Goal: Transaction & Acquisition: Purchase product/service

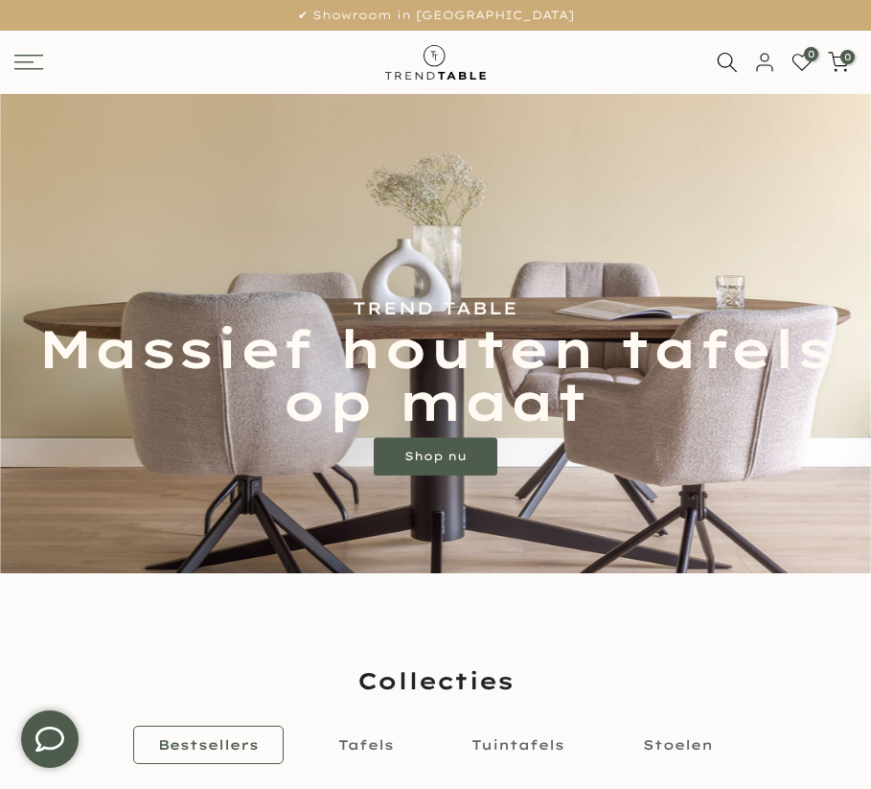
click at [30, 62] on icon at bounding box center [28, 62] width 29 height 15
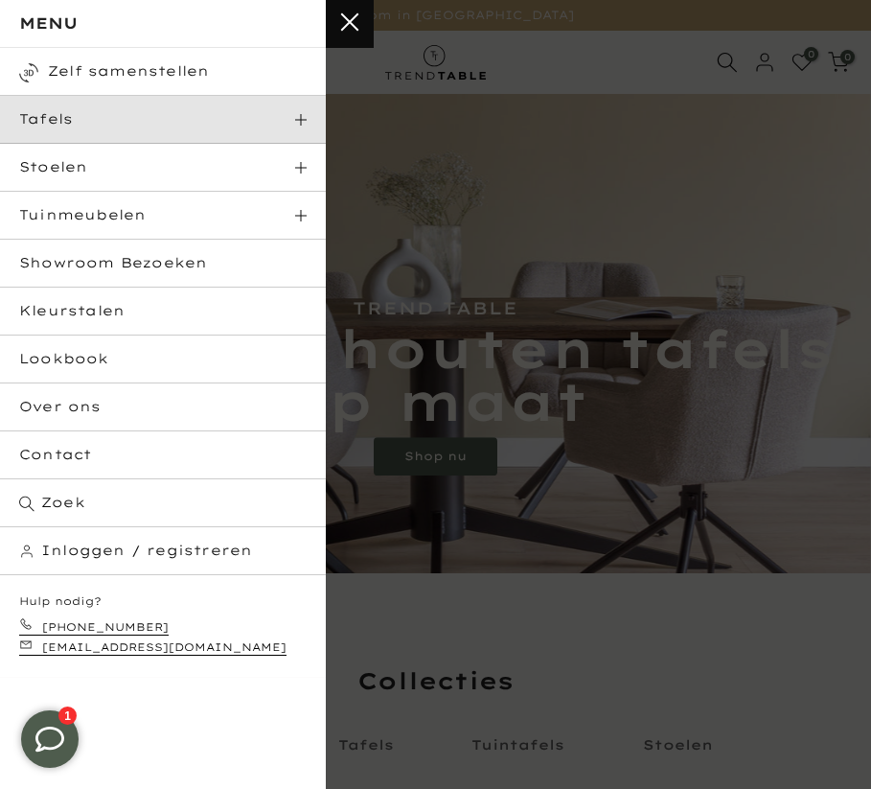
click at [91, 113] on link "Tafels" at bounding box center [163, 120] width 326 height 48
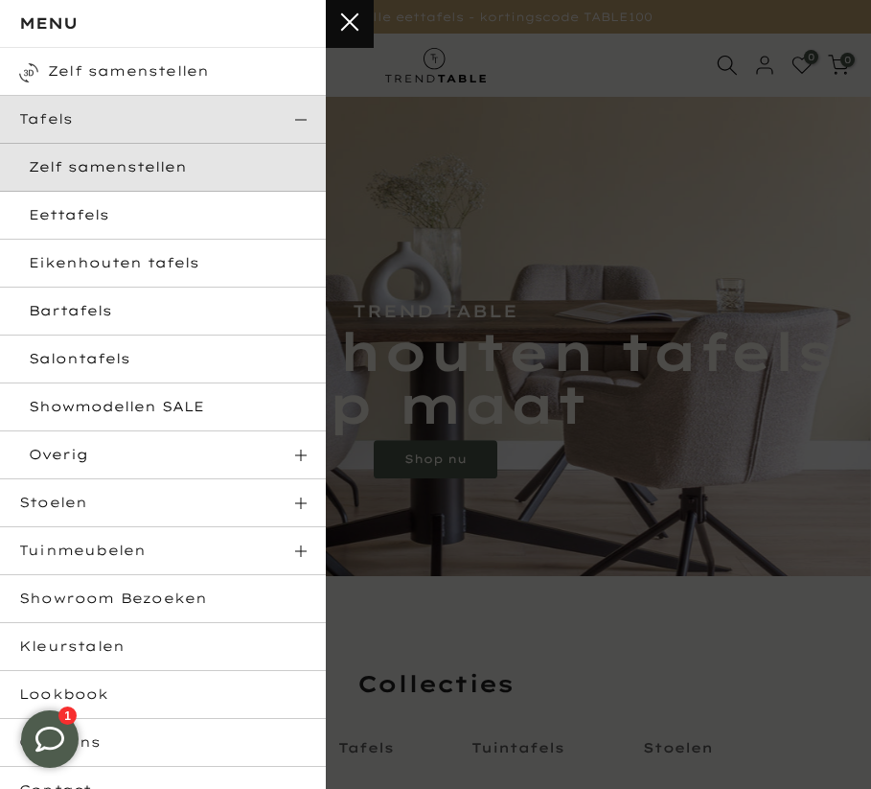
click at [174, 173] on link "Zelf samenstellen" at bounding box center [163, 168] width 326 height 48
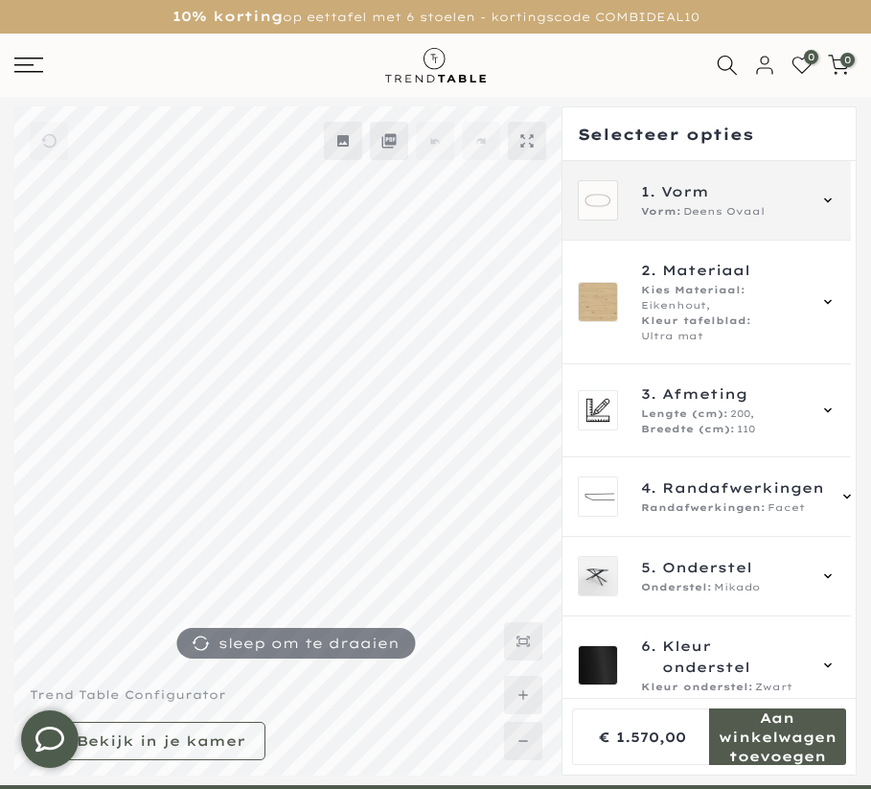
click at [705, 211] on span "Deens Ovaal" at bounding box center [723, 211] width 81 height 15
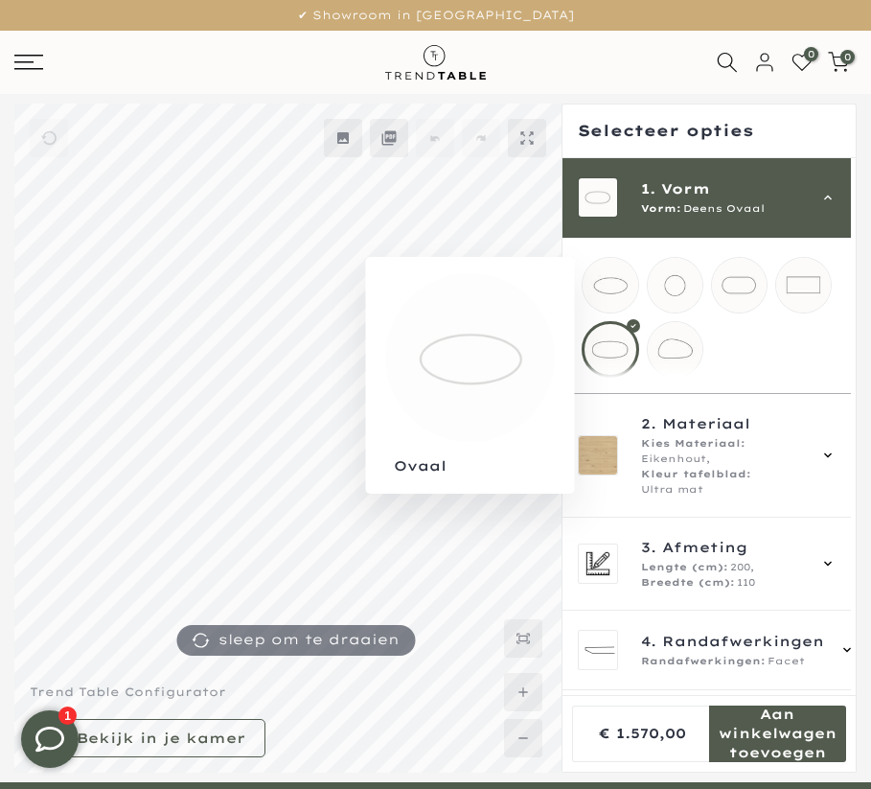
click at [608, 283] on mmq-loader at bounding box center [610, 285] width 55 height 55
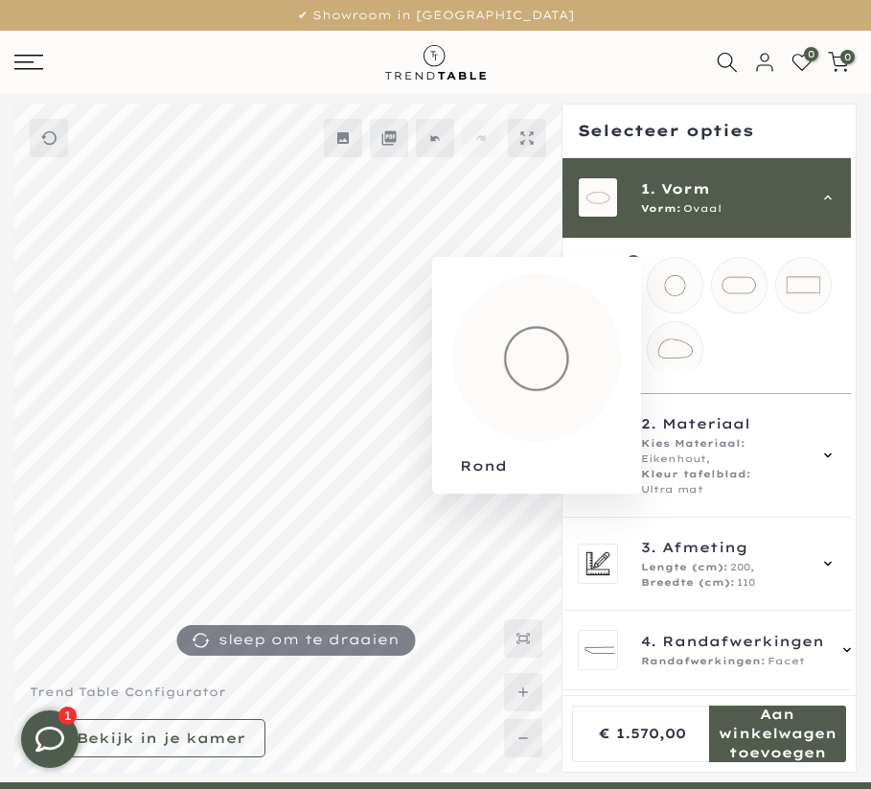
click at [669, 288] on mmq-loader at bounding box center [675, 285] width 55 height 55
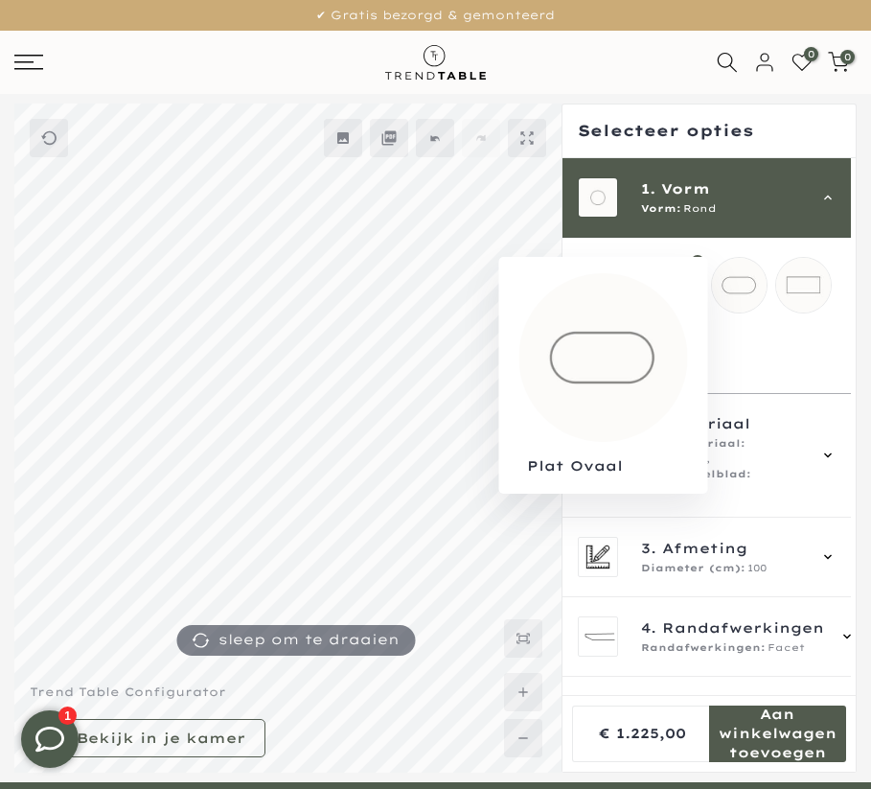
click at [741, 289] on mmq-loader at bounding box center [739, 285] width 55 height 55
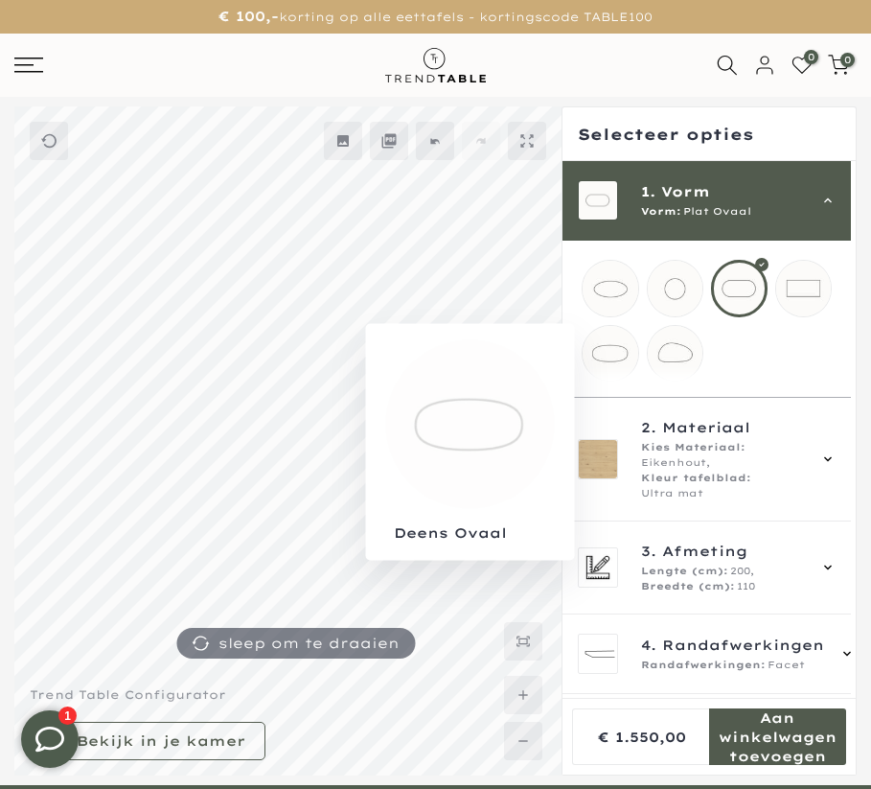
click at [611, 368] on mmq-loader at bounding box center [610, 353] width 55 height 55
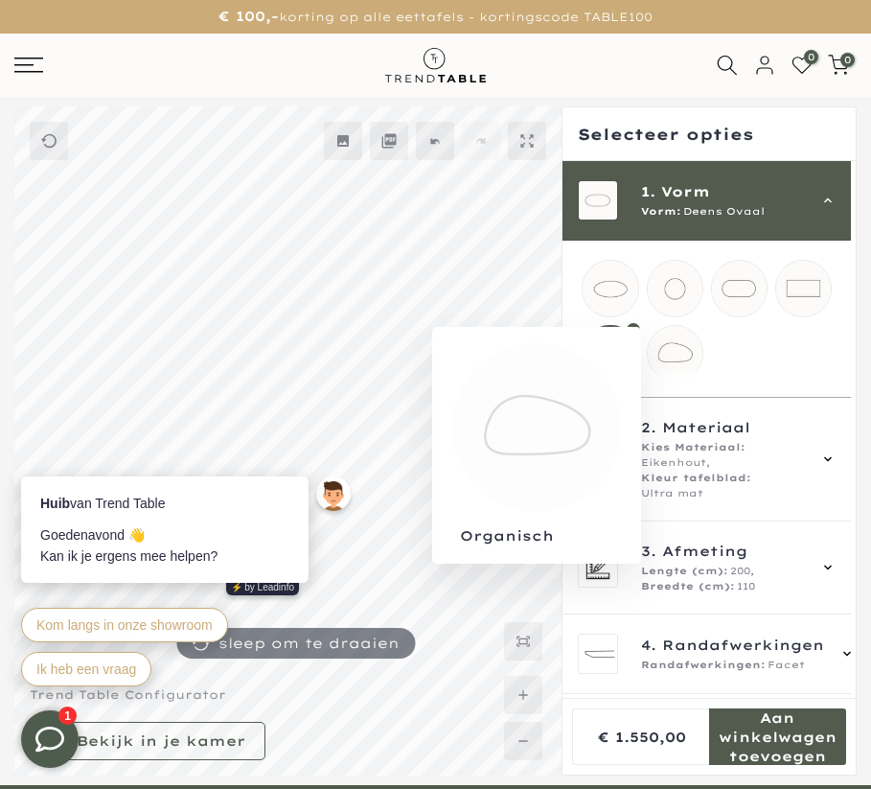
click at [672, 366] on mmq-loader at bounding box center [675, 353] width 55 height 55
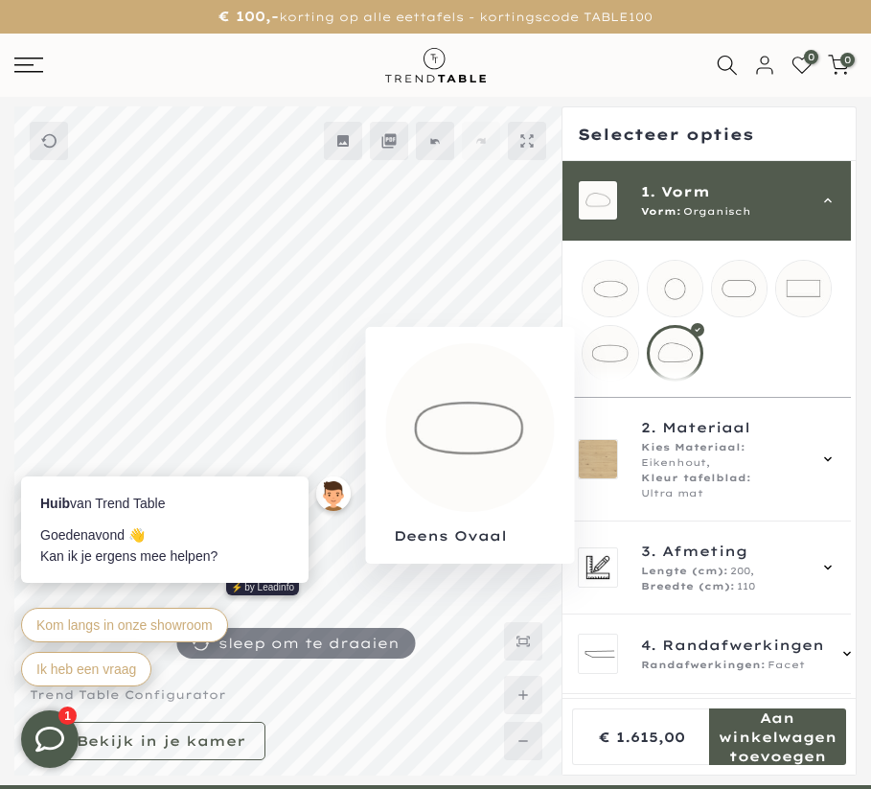
click at [614, 357] on mmq-loader at bounding box center [610, 353] width 55 height 55
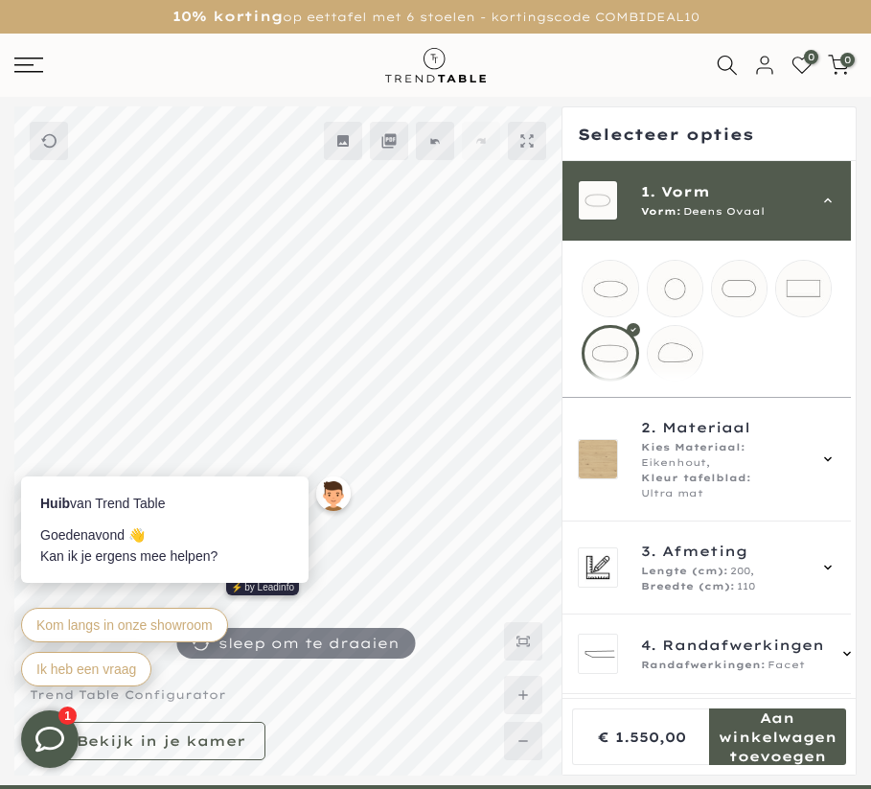
scroll to position [65, 0]
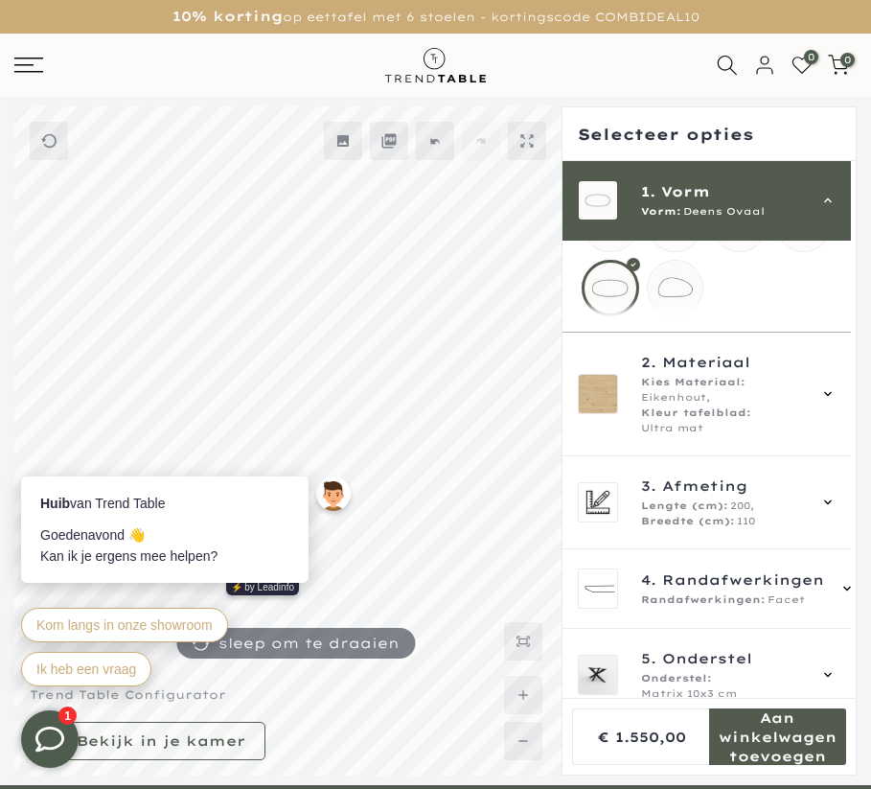
click at [726, 373] on span "Materiaal" at bounding box center [706, 362] width 88 height 21
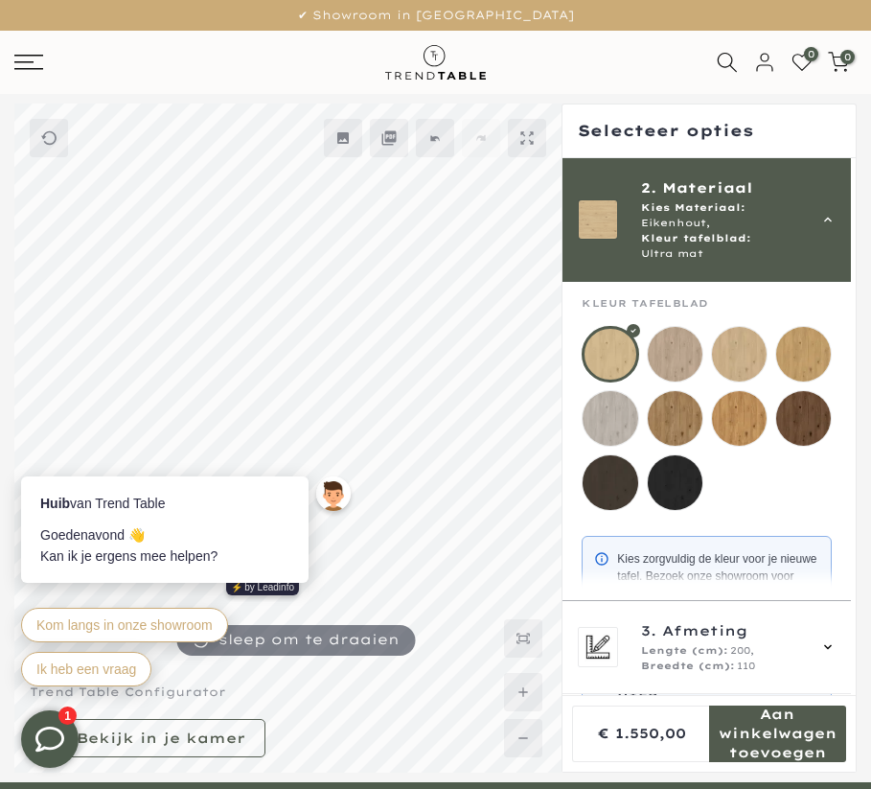
scroll to position [226, 0]
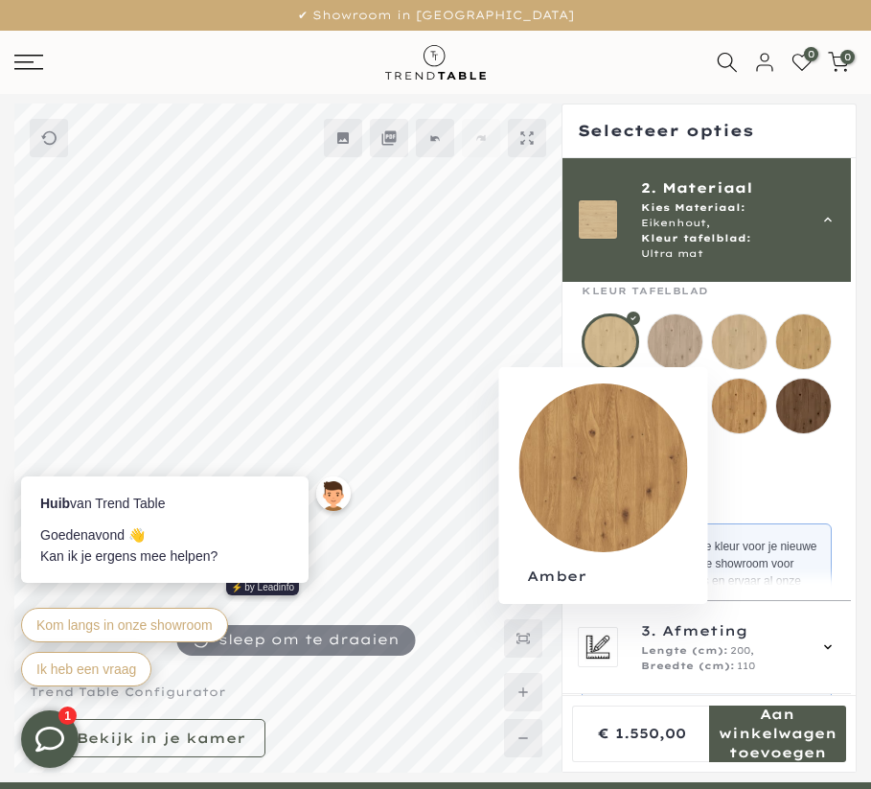
click at [751, 395] on mmq-loader at bounding box center [739, 406] width 55 height 55
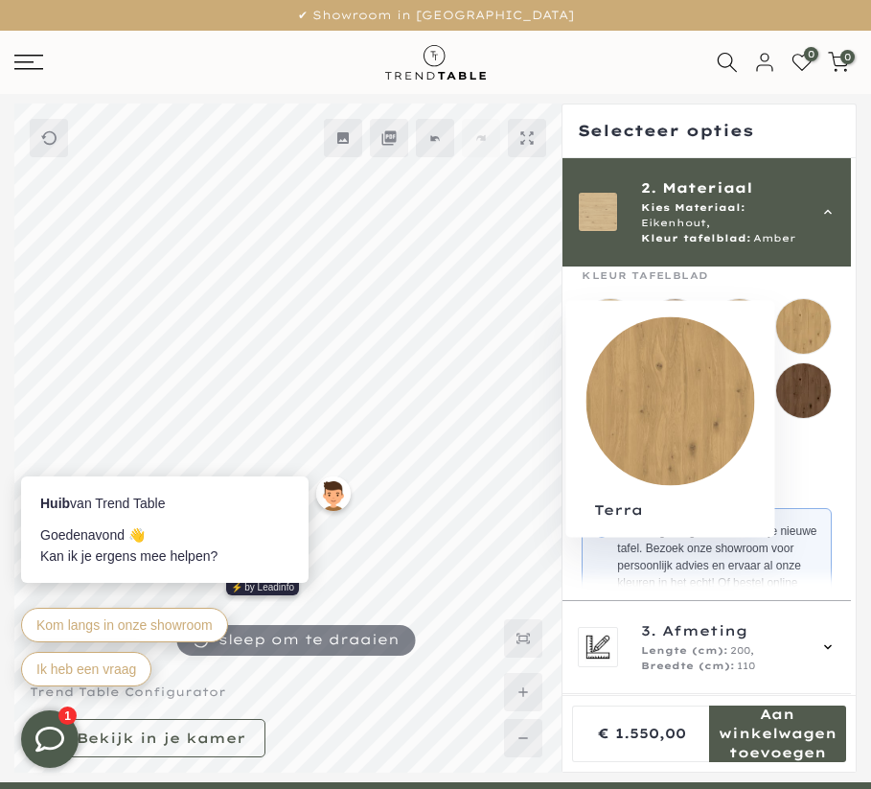
click at [796, 337] on mmq-loader at bounding box center [803, 326] width 55 height 55
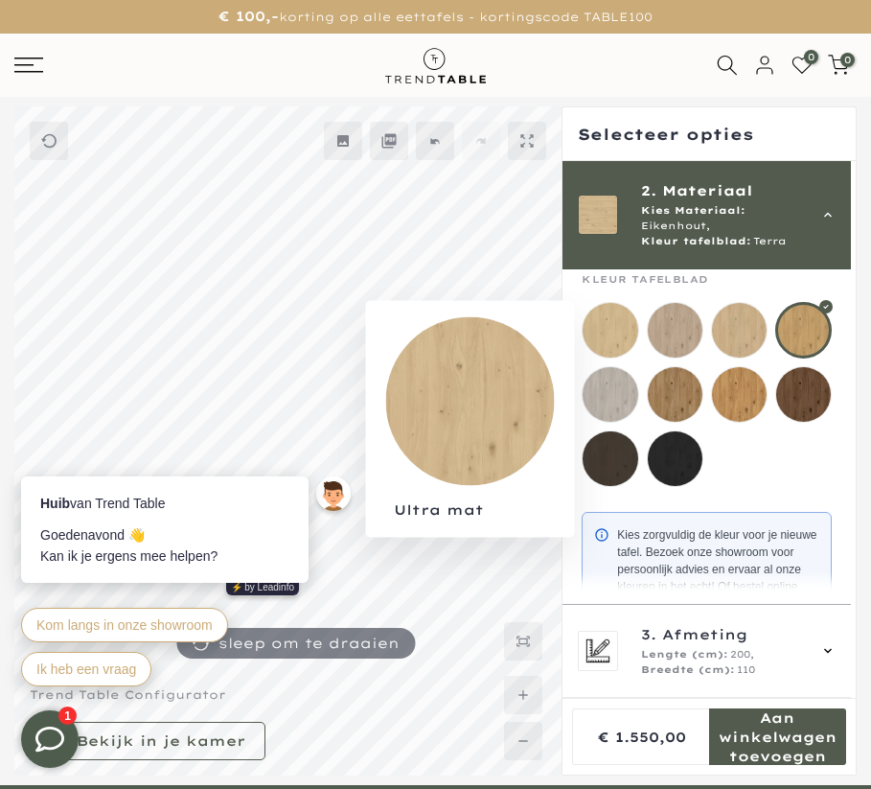
click at [617, 329] on mmq-loader at bounding box center [610, 330] width 55 height 55
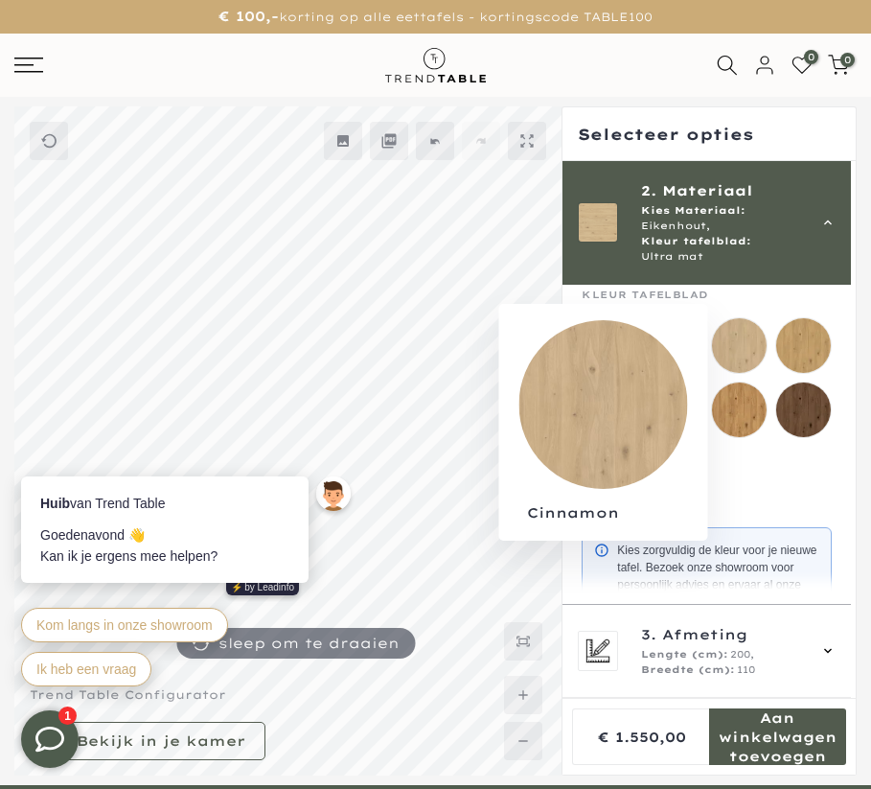
click at [744, 319] on mmq-loader at bounding box center [739, 345] width 55 height 55
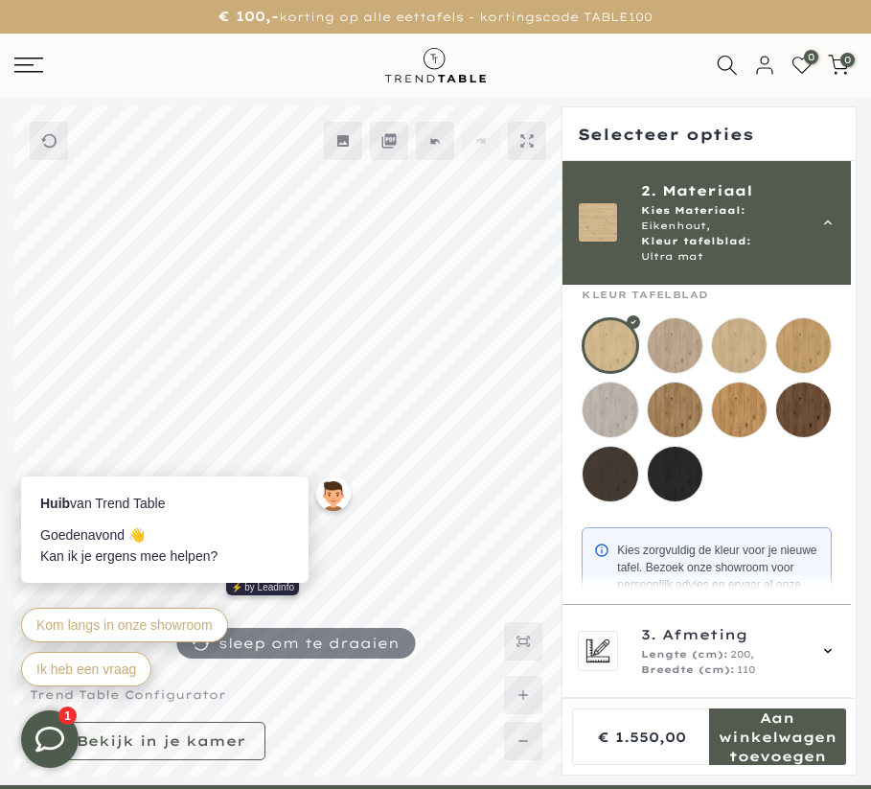
scroll to position [241, 0]
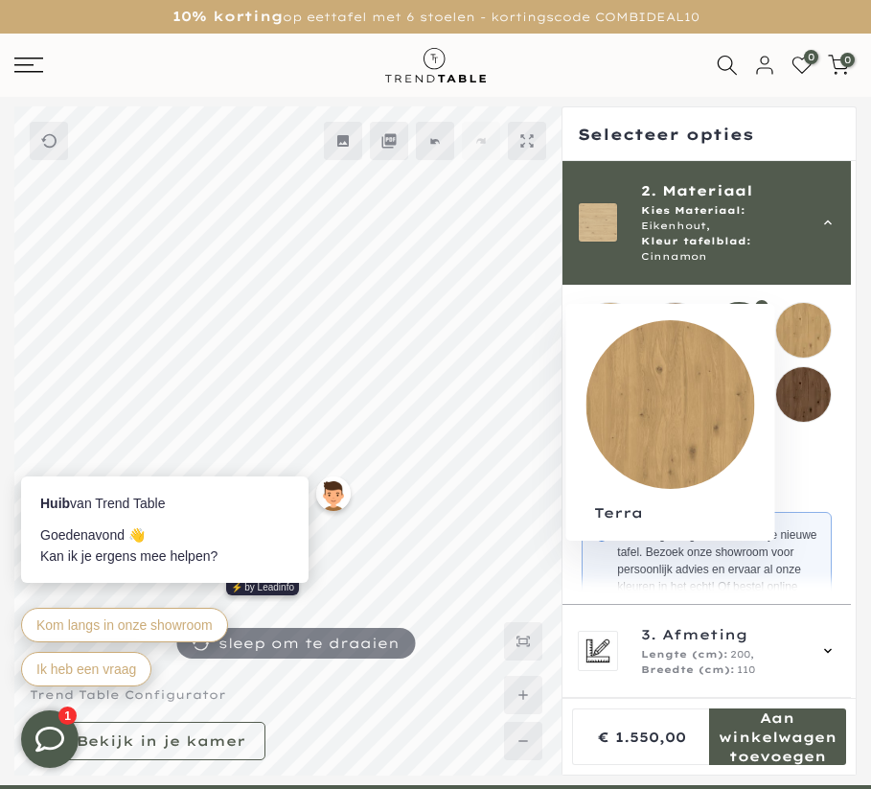
click at [823, 321] on mmq-loader at bounding box center [803, 330] width 55 height 55
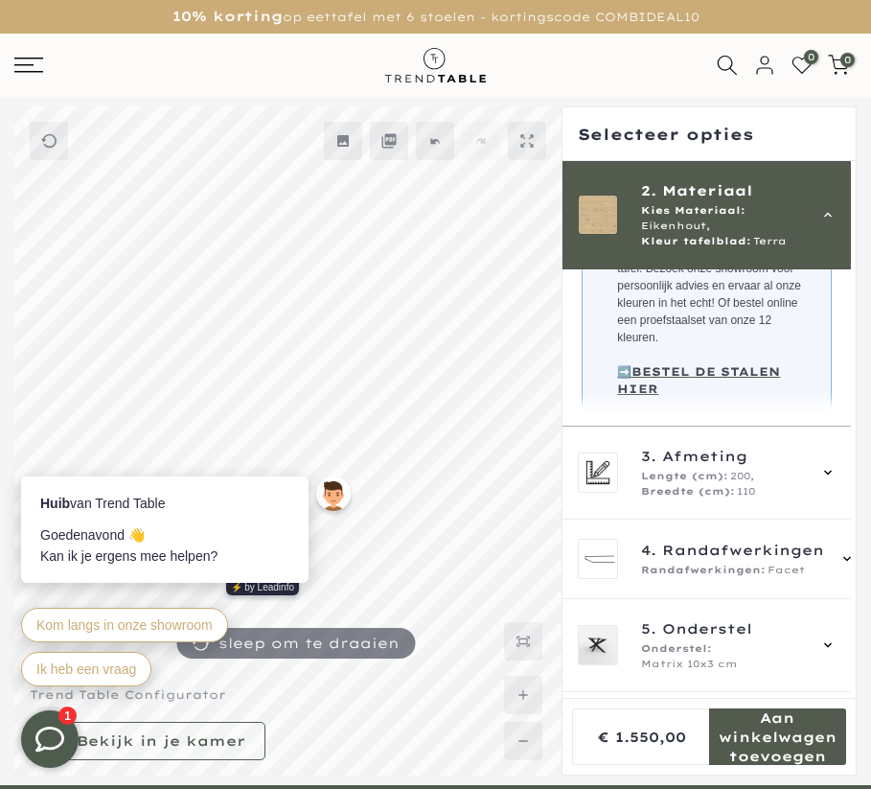
scroll to position [532, 0]
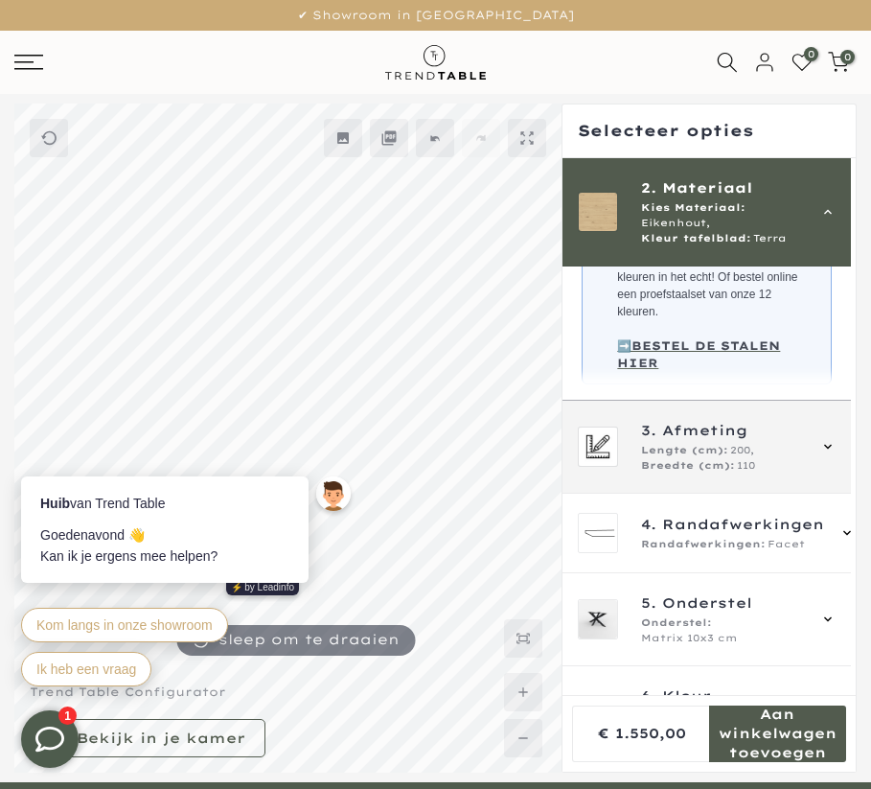
click at [729, 459] on span "Breedte (cm):" at bounding box center [688, 465] width 94 height 15
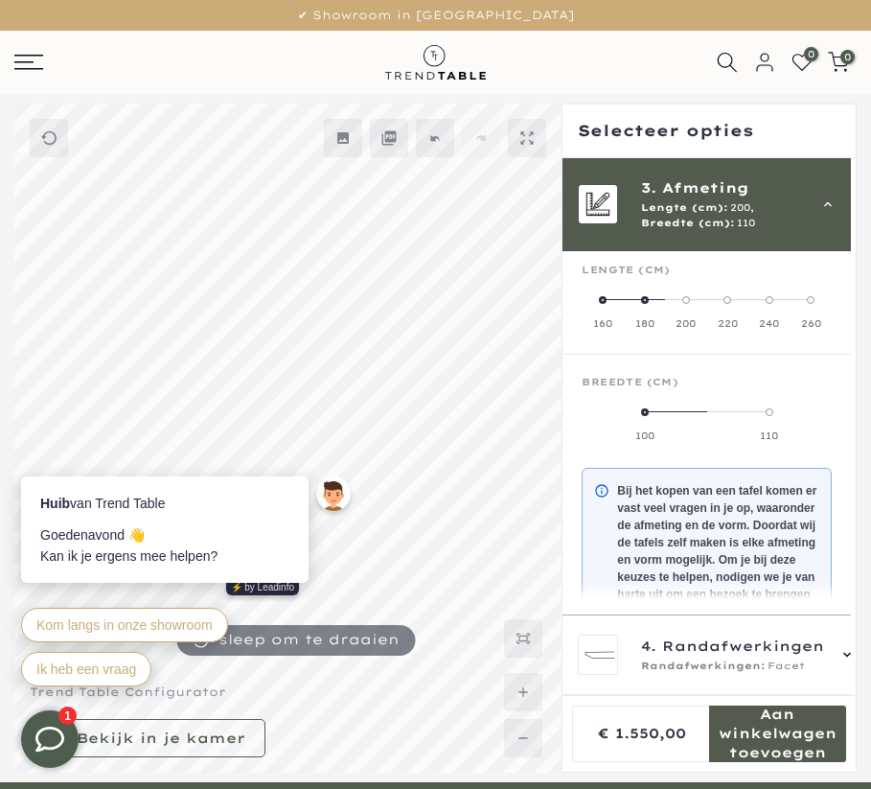
scroll to position [188, 0]
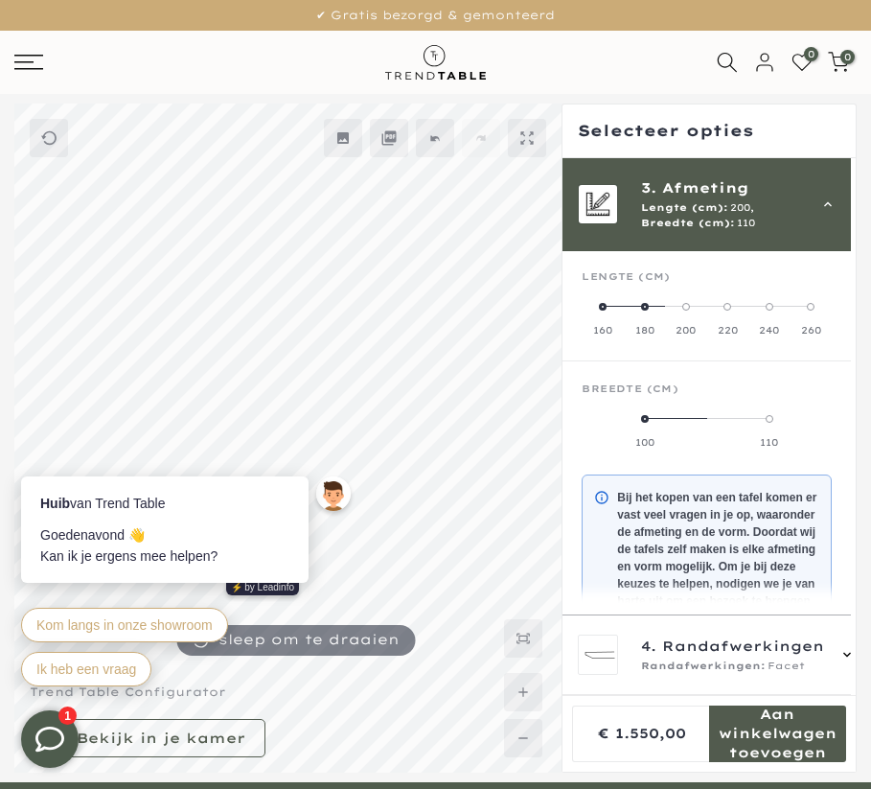
drag, startPoint x: 695, startPoint y: 310, endPoint x: 727, endPoint y: 310, distance: 32.6
click at [726, 310] on mmq-radio-scale at bounding box center [707, 318] width 250 height 38
click at [737, 306] on label "220" at bounding box center [727, 318] width 41 height 38
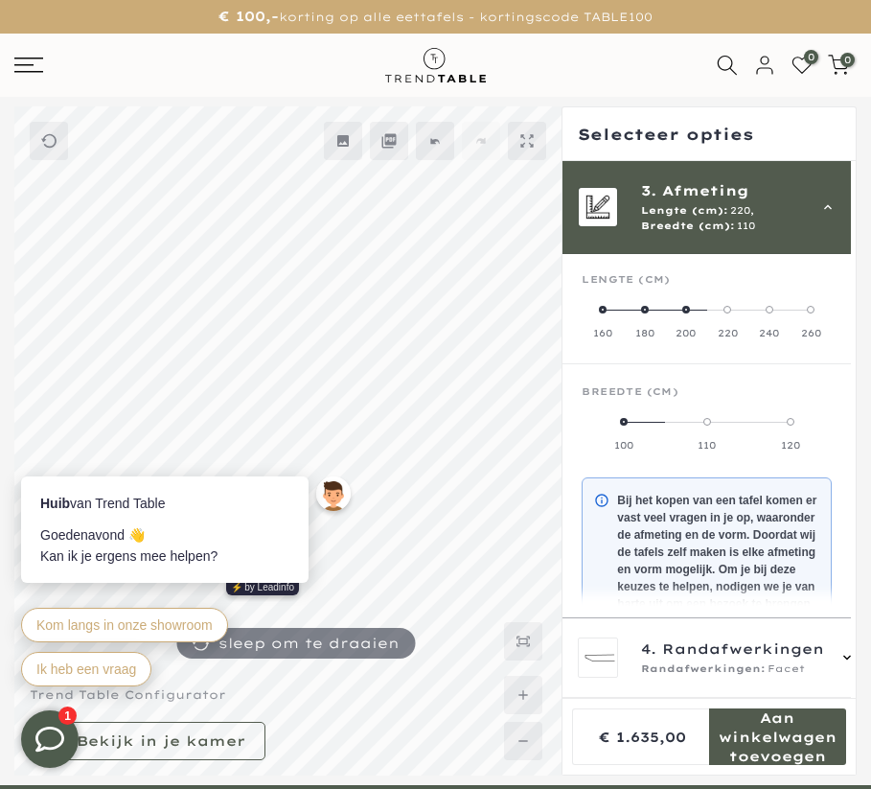
click at [626, 421] on span at bounding box center [624, 422] width 8 height 8
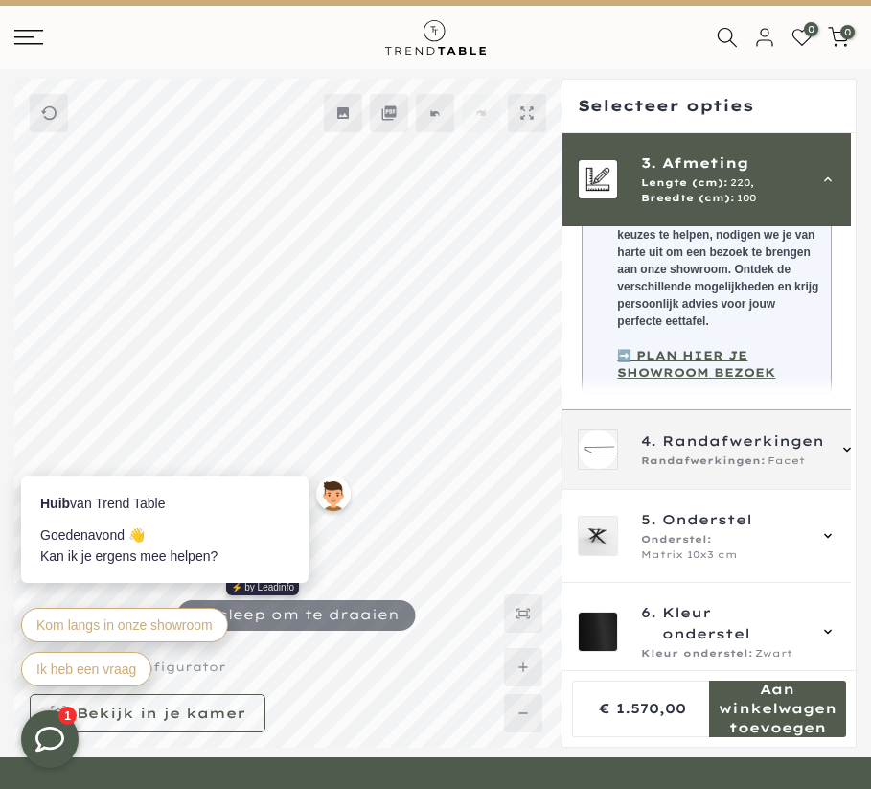
scroll to position [38, 0]
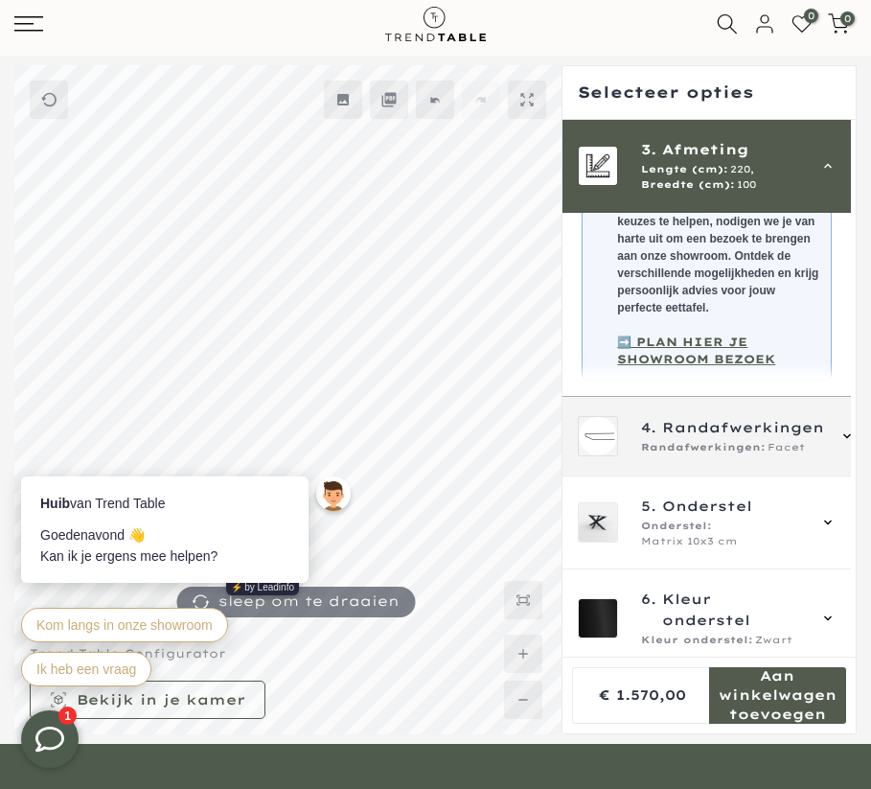
click at [755, 455] on span "Randafwerkingen:" at bounding box center [703, 447] width 125 height 15
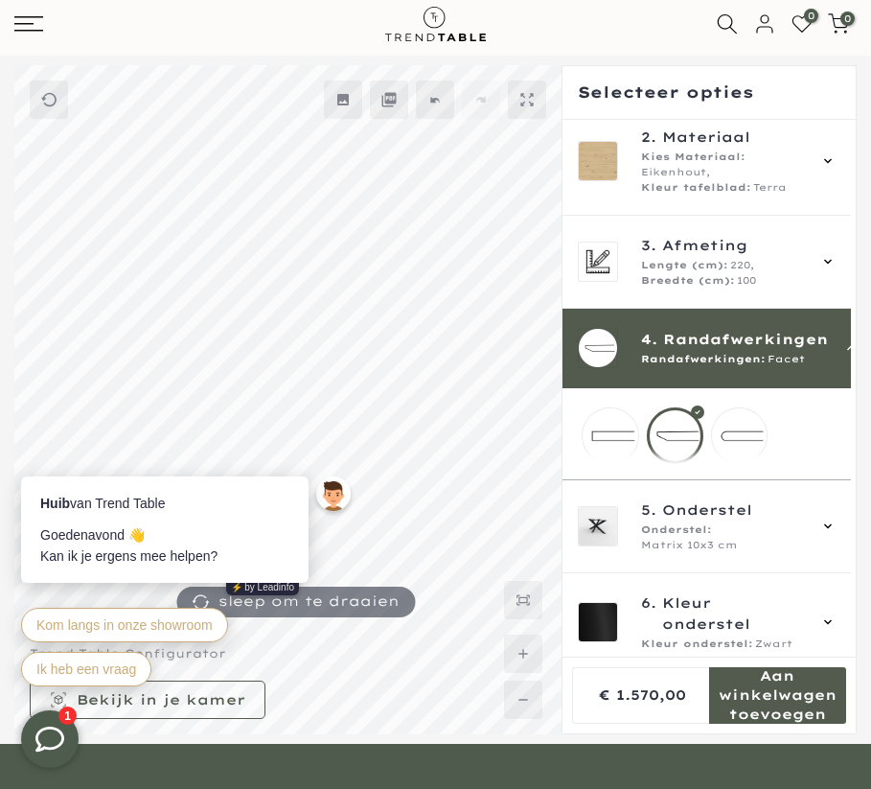
scroll to position [92, 0]
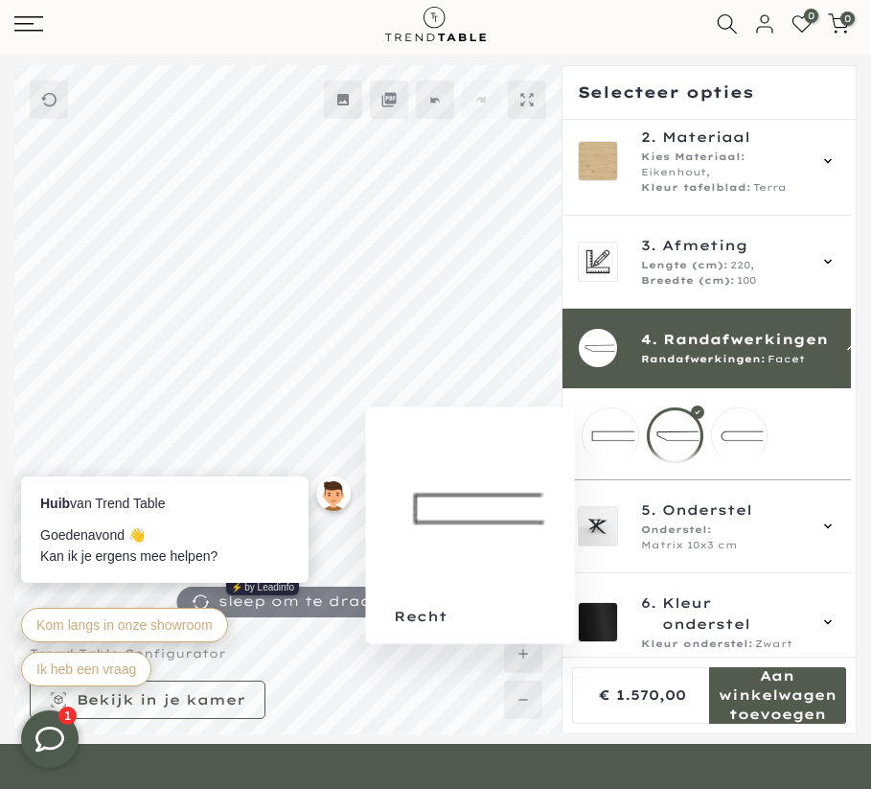
click at [610, 425] on mmq-loader at bounding box center [610, 435] width 55 height 55
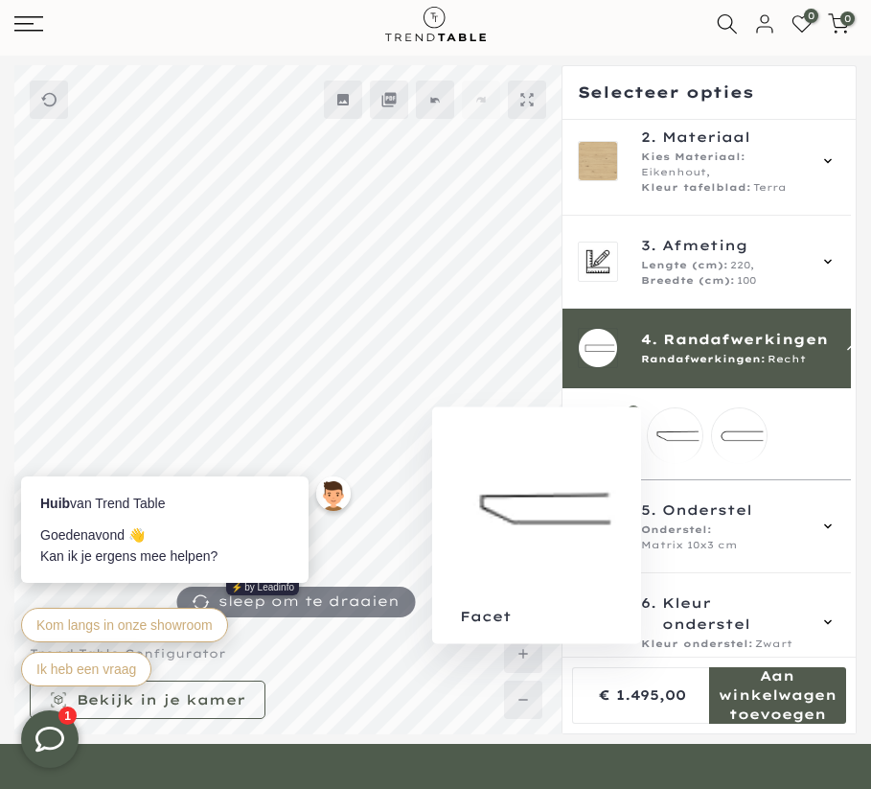
click at [681, 431] on mmq-loader at bounding box center [675, 435] width 55 height 55
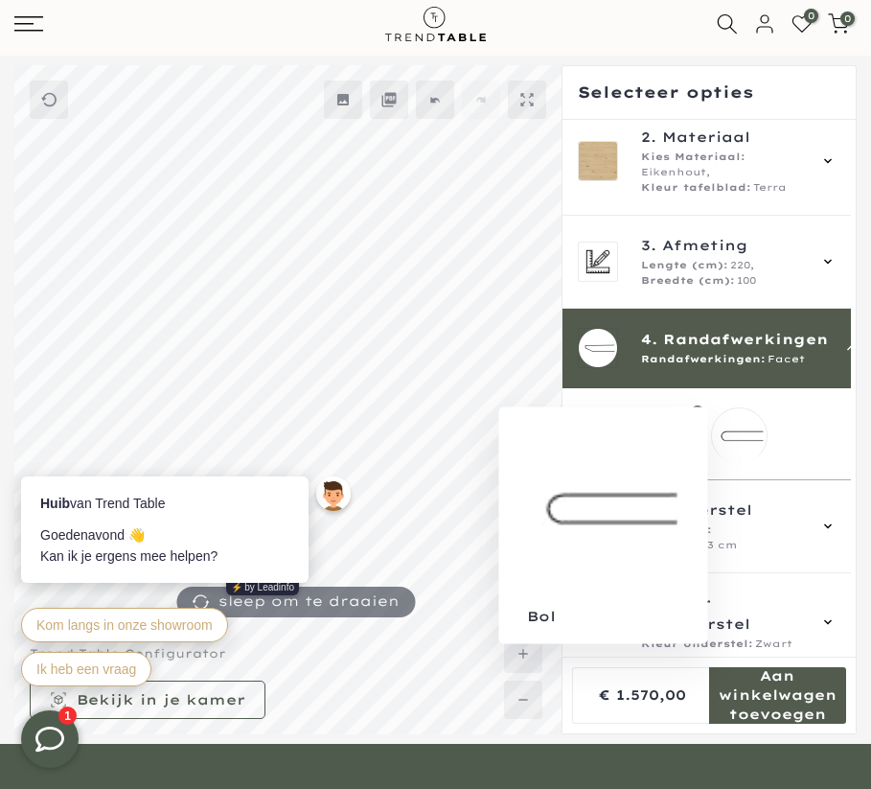
click at [741, 431] on mmq-loader at bounding box center [739, 435] width 55 height 55
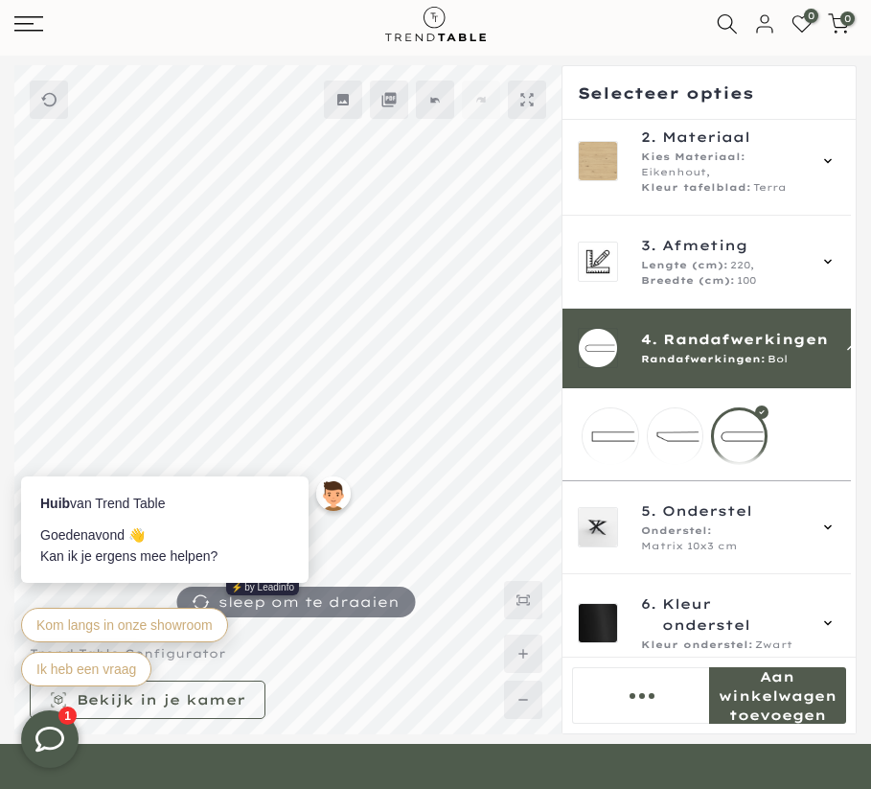
scroll to position [42, 0]
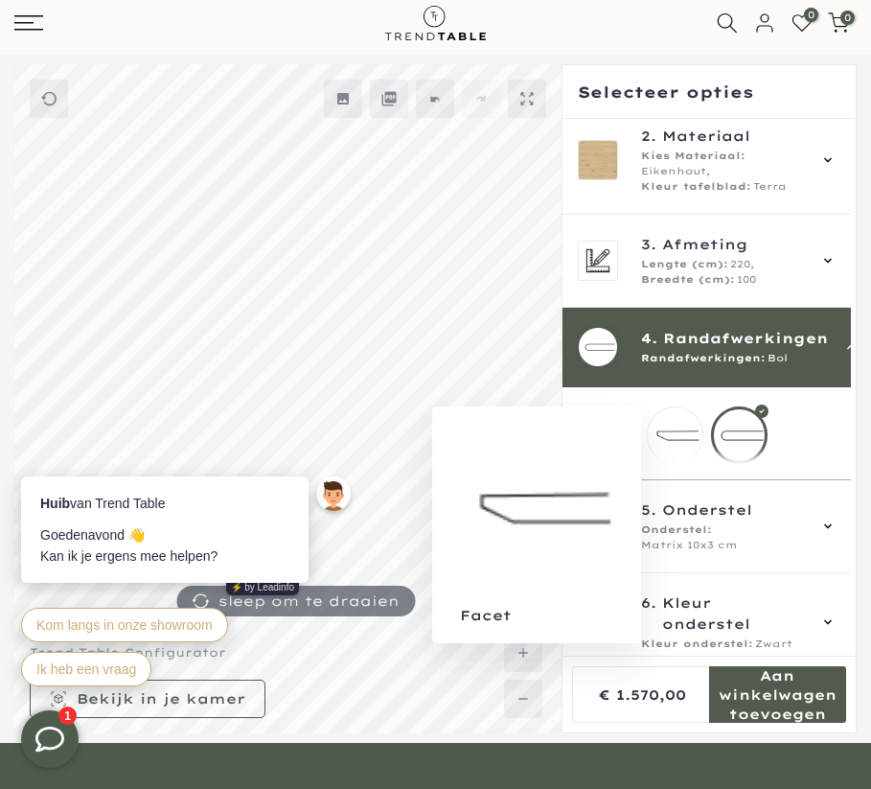
click at [690, 438] on mmq-loader at bounding box center [675, 434] width 55 height 55
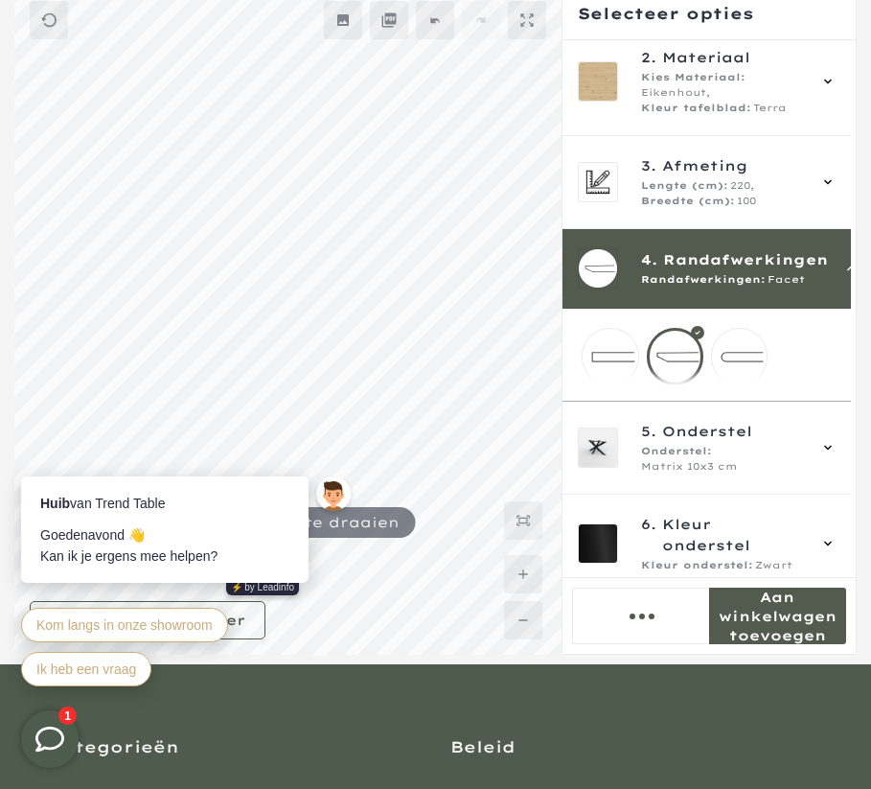
scroll to position [135, 0]
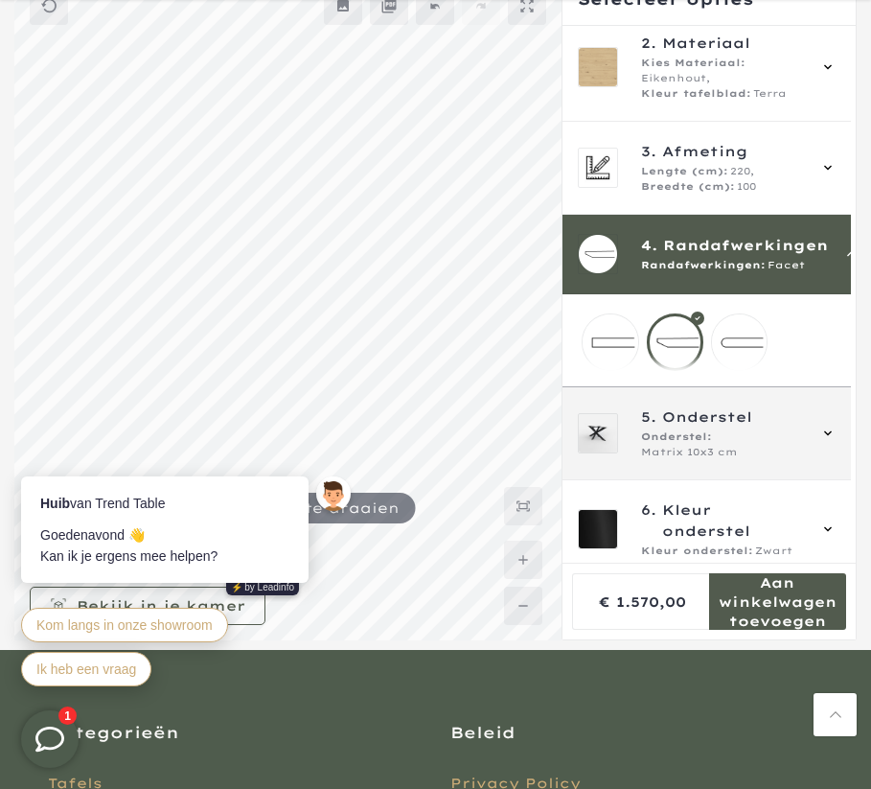
click at [734, 427] on span "Onderstel" at bounding box center [707, 416] width 90 height 21
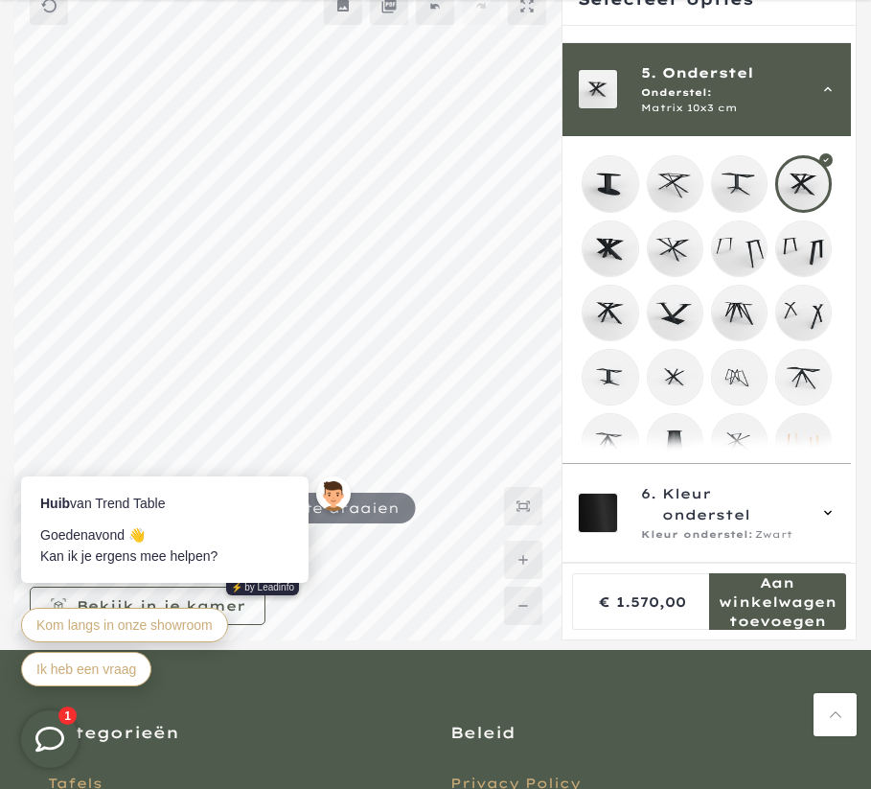
scroll to position [360, 0]
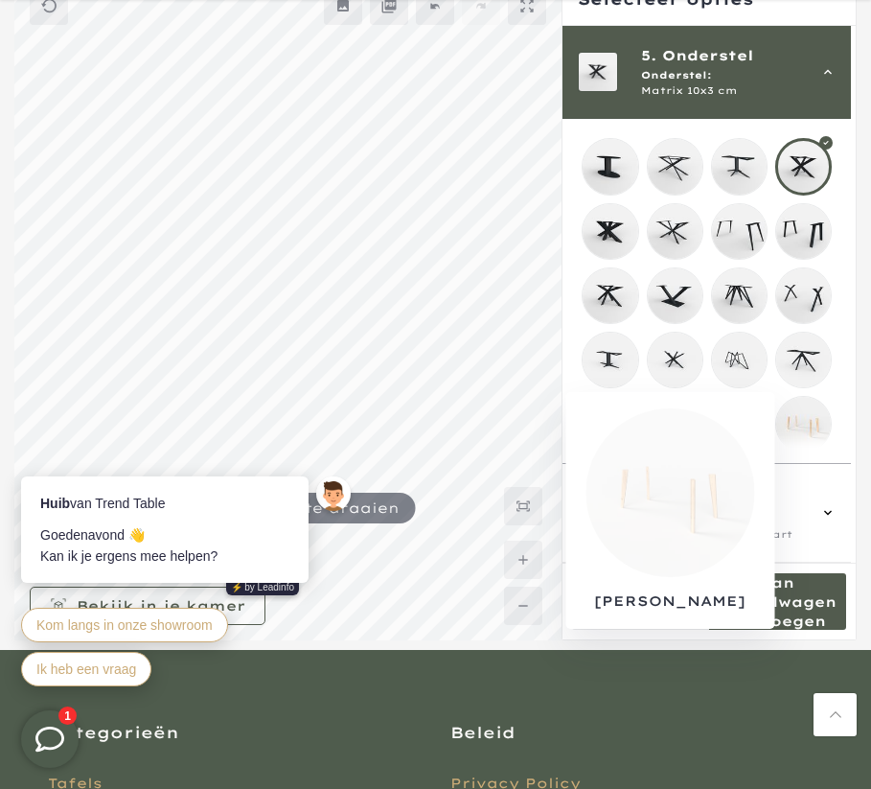
click at [809, 423] on mmq-loader at bounding box center [803, 424] width 55 height 55
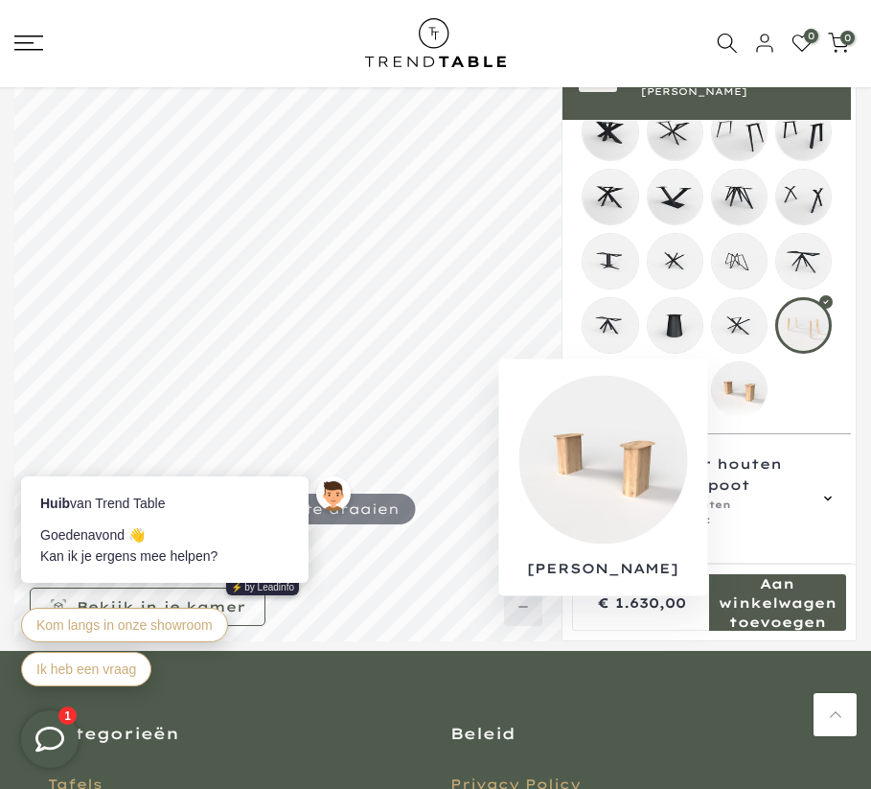
scroll to position [154, 0]
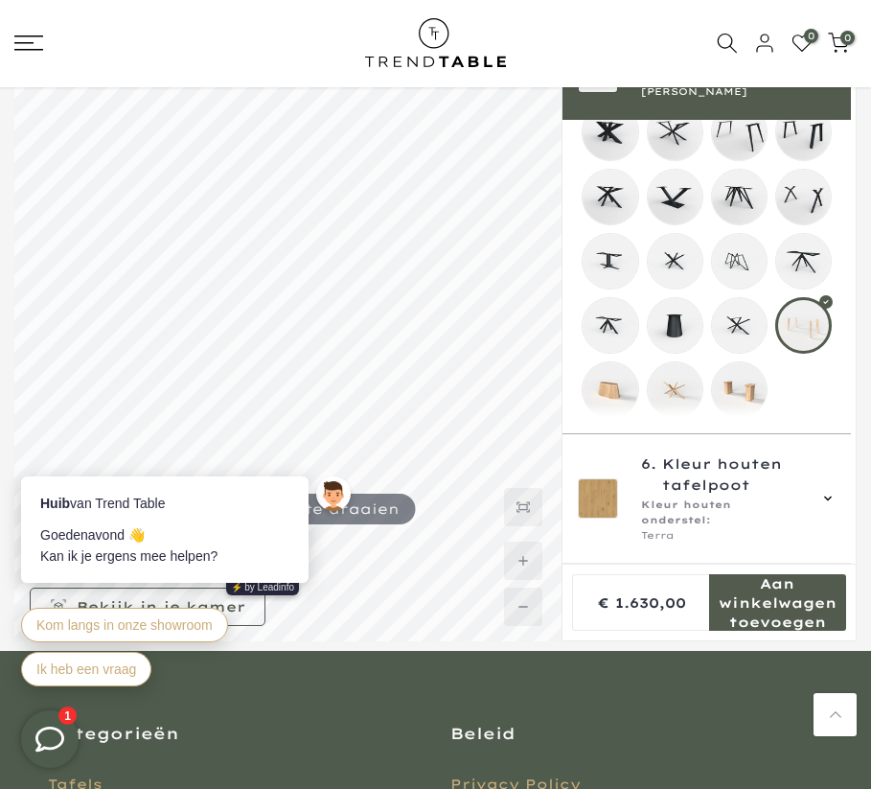
click at [767, 382] on mmq-loader at bounding box center [739, 389] width 55 height 55
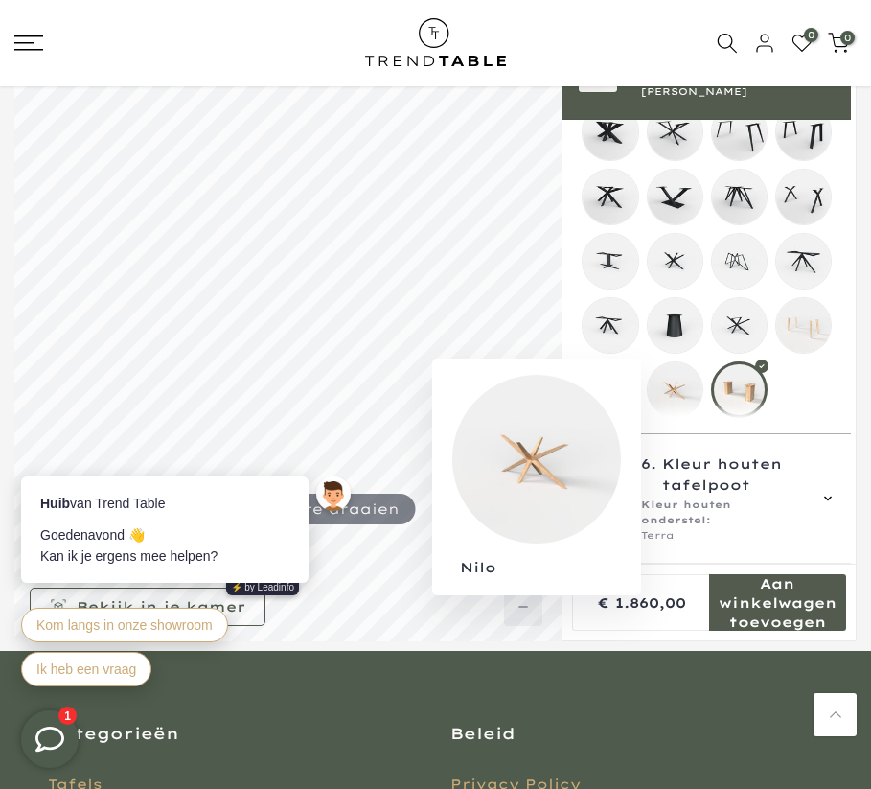
click at [678, 384] on mmq-loader at bounding box center [675, 389] width 55 height 55
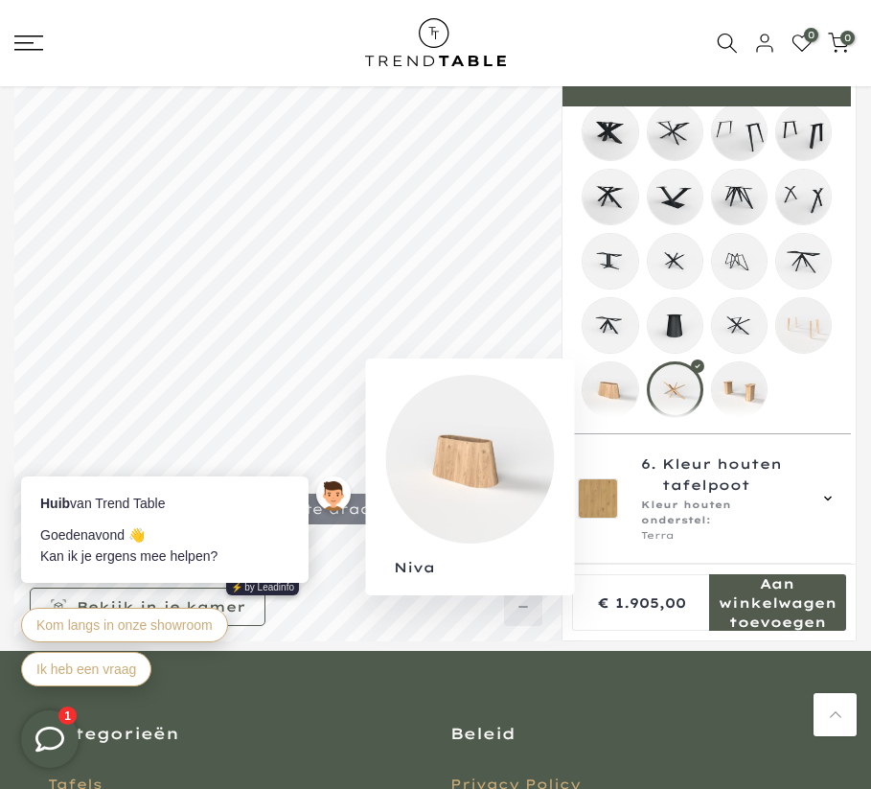
click at [622, 387] on mmq-loader at bounding box center [610, 389] width 55 height 55
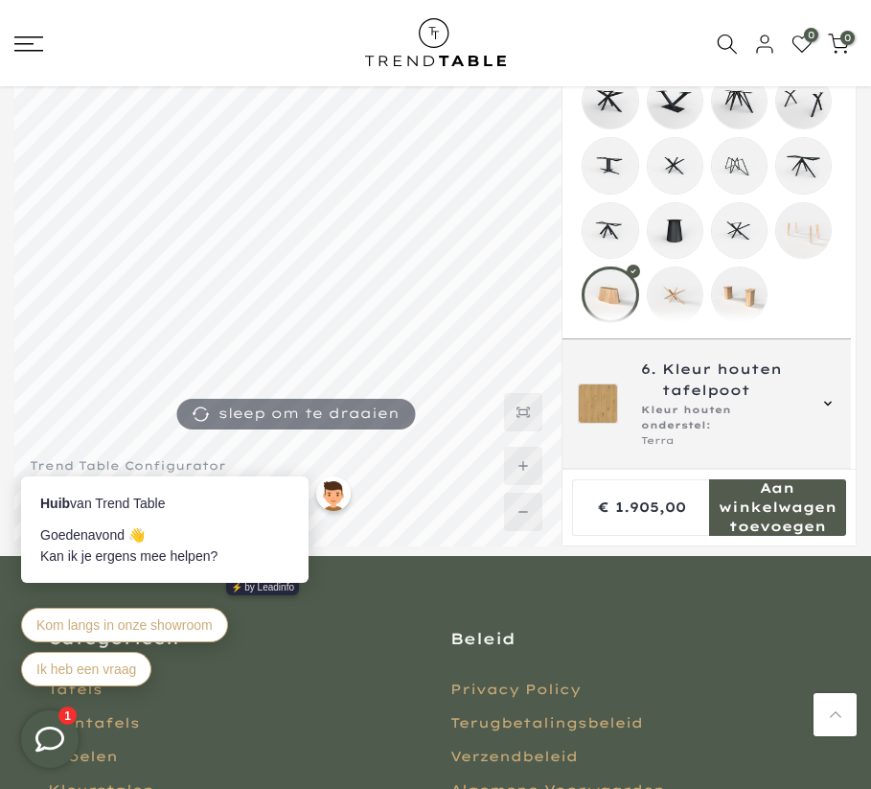
scroll to position [276, 0]
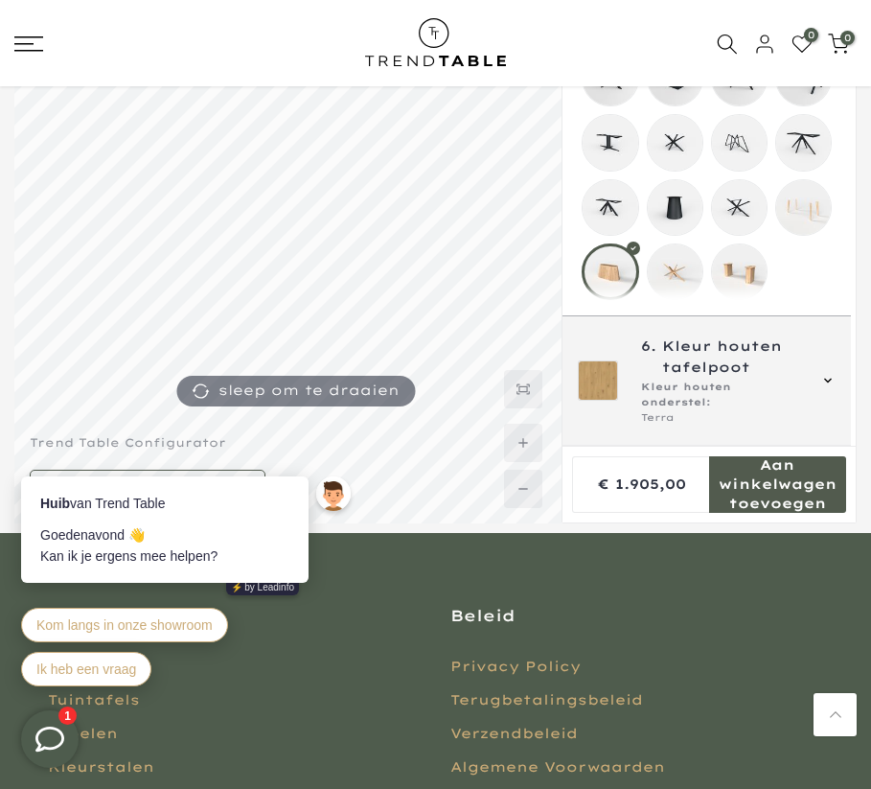
click at [805, 378] on span "Kleur houten tafelpoot" at bounding box center [733, 356] width 143 height 42
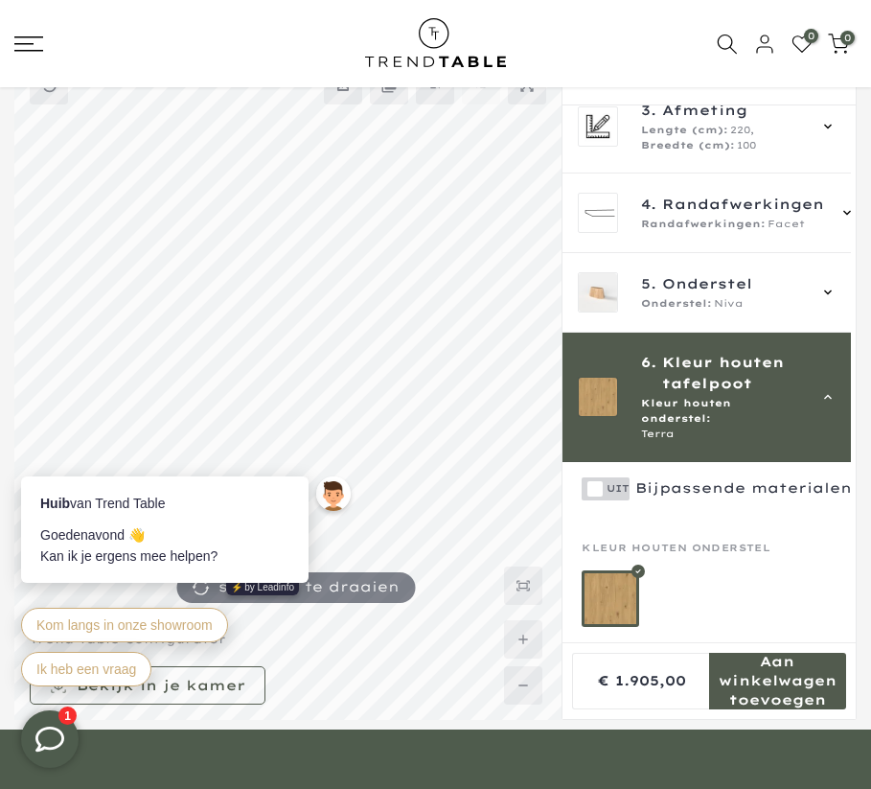
scroll to position [81, 0]
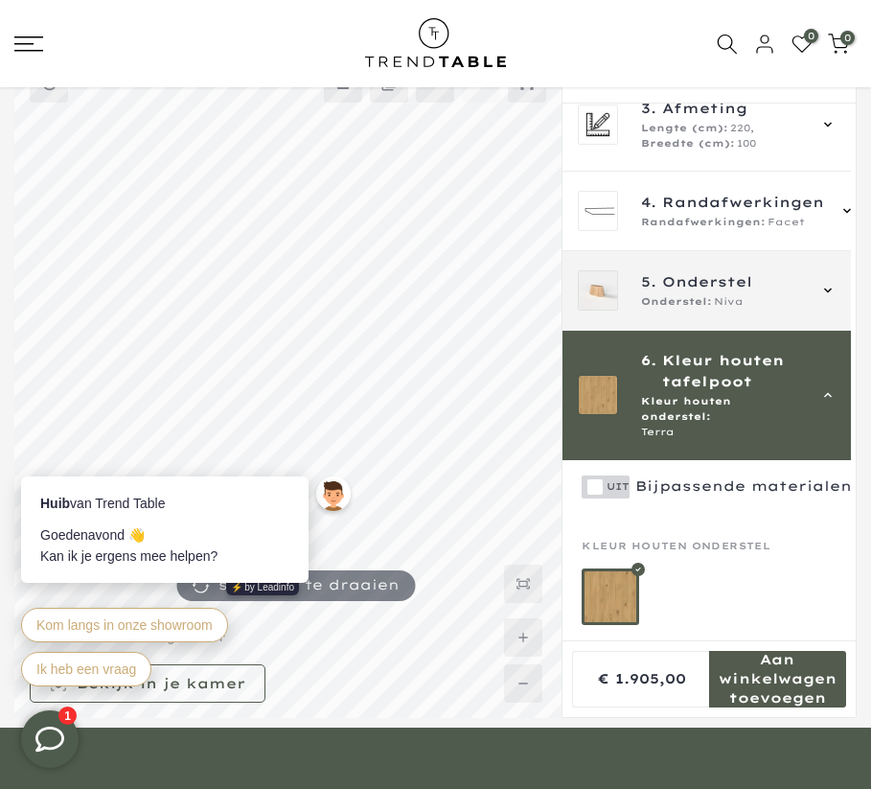
click at [743, 284] on span "Onderstel" at bounding box center [707, 281] width 90 height 21
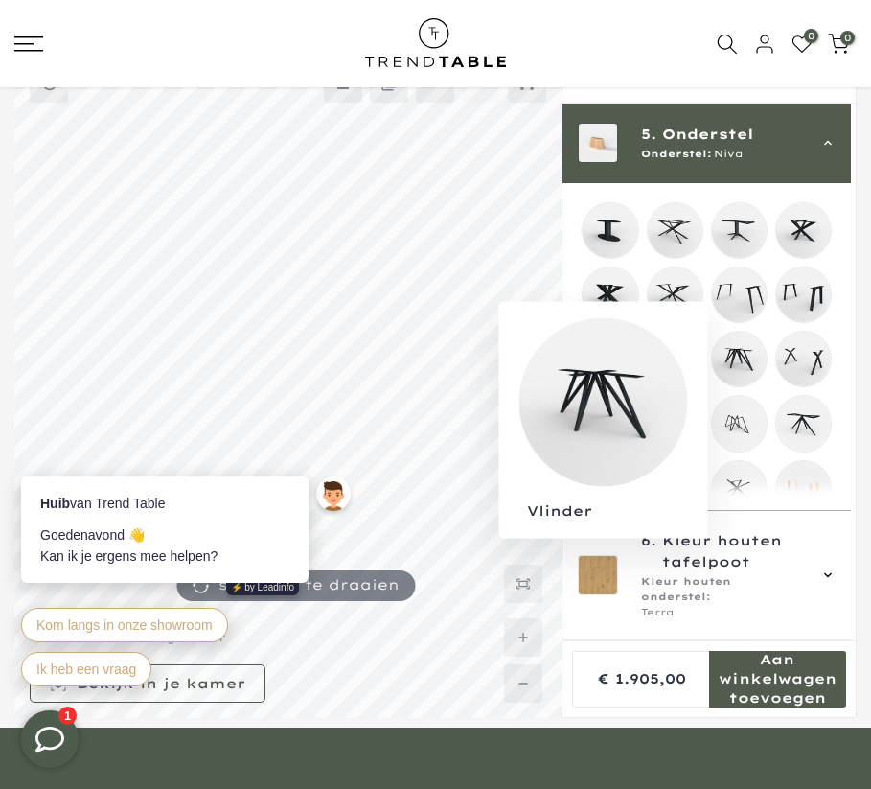
scroll to position [461, 0]
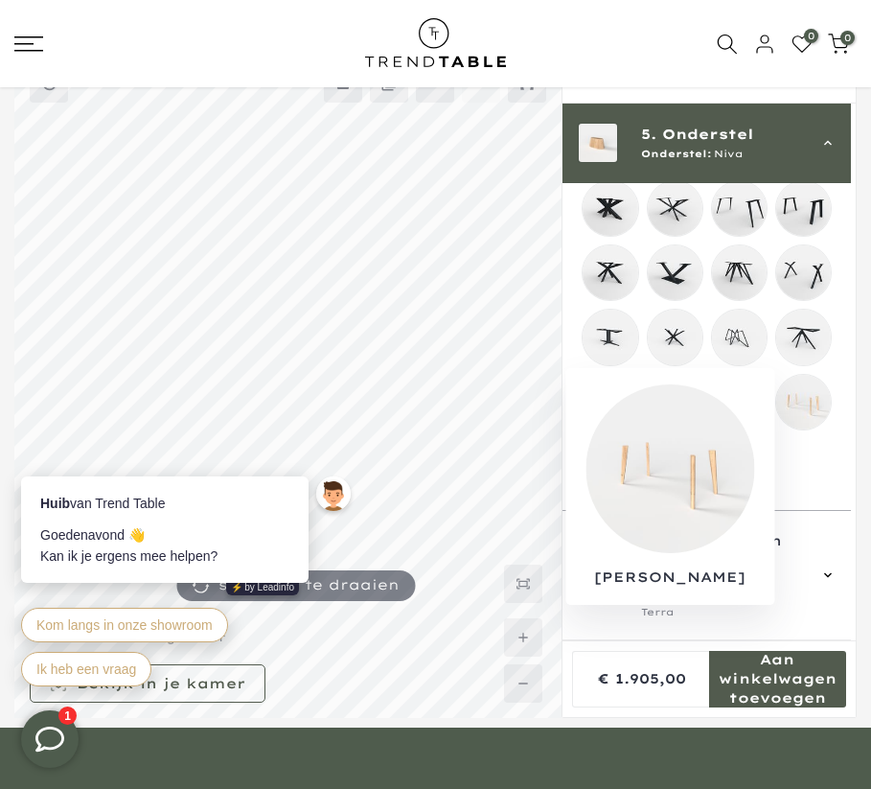
click at [805, 394] on mmq-loader at bounding box center [803, 402] width 55 height 55
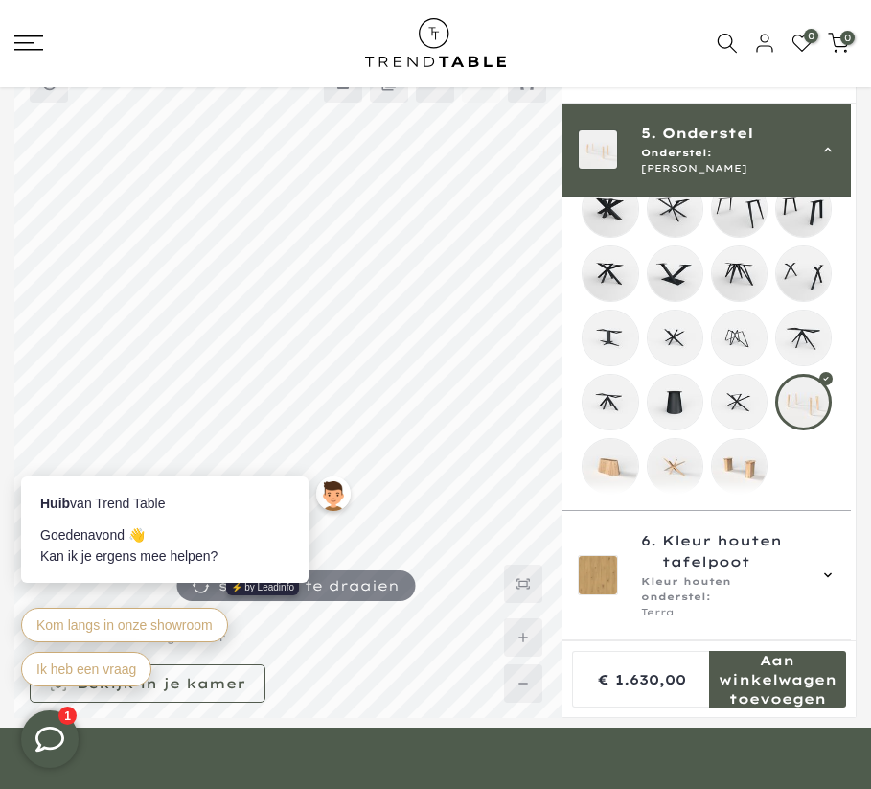
scroll to position [78, 0]
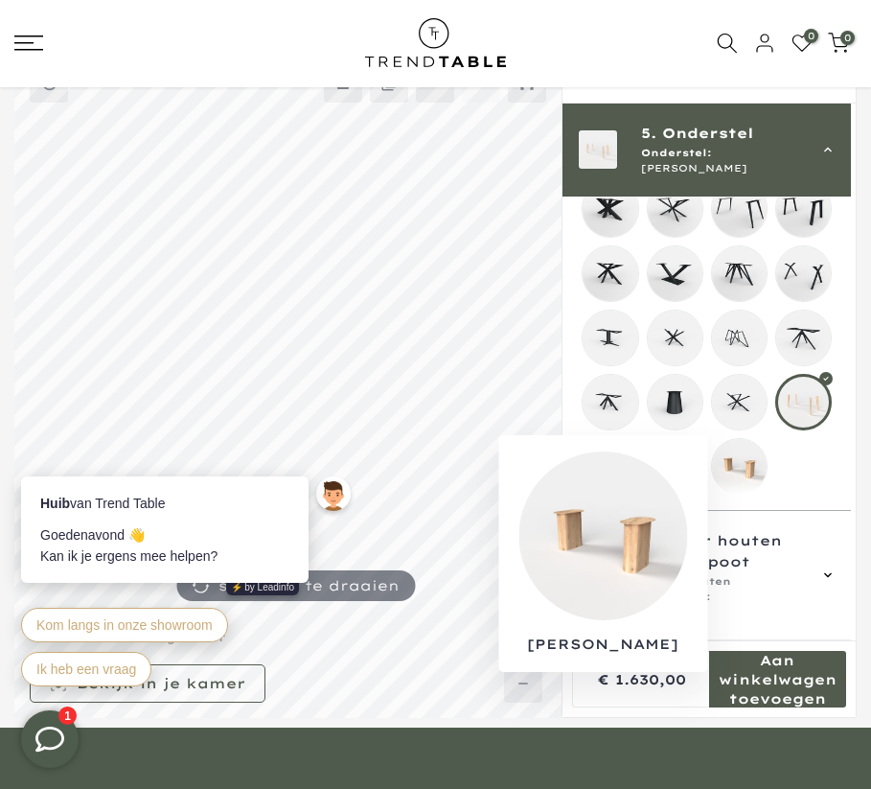
click at [742, 457] on mmq-loader at bounding box center [739, 466] width 55 height 55
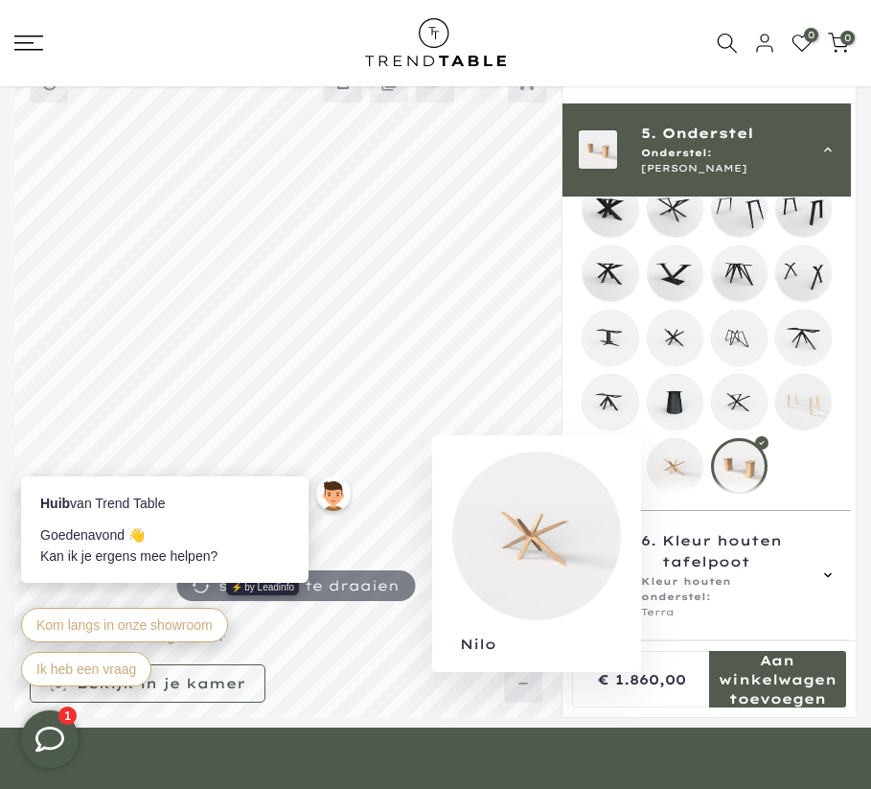
click at [679, 464] on mmq-loader at bounding box center [675, 466] width 55 height 55
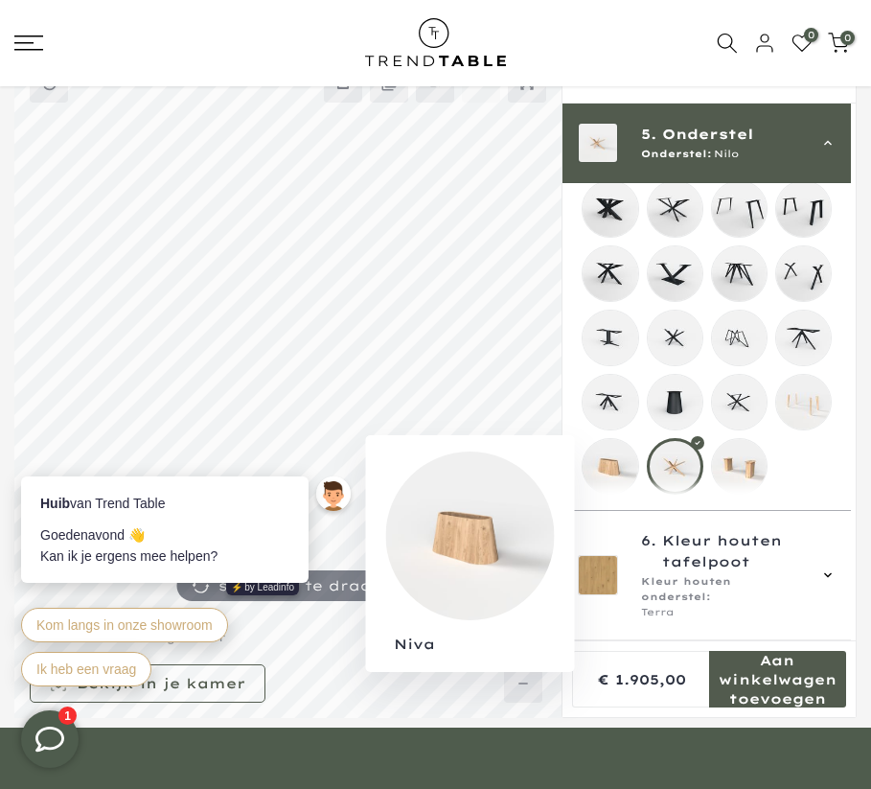
click at [611, 472] on mmq-loader at bounding box center [610, 466] width 55 height 55
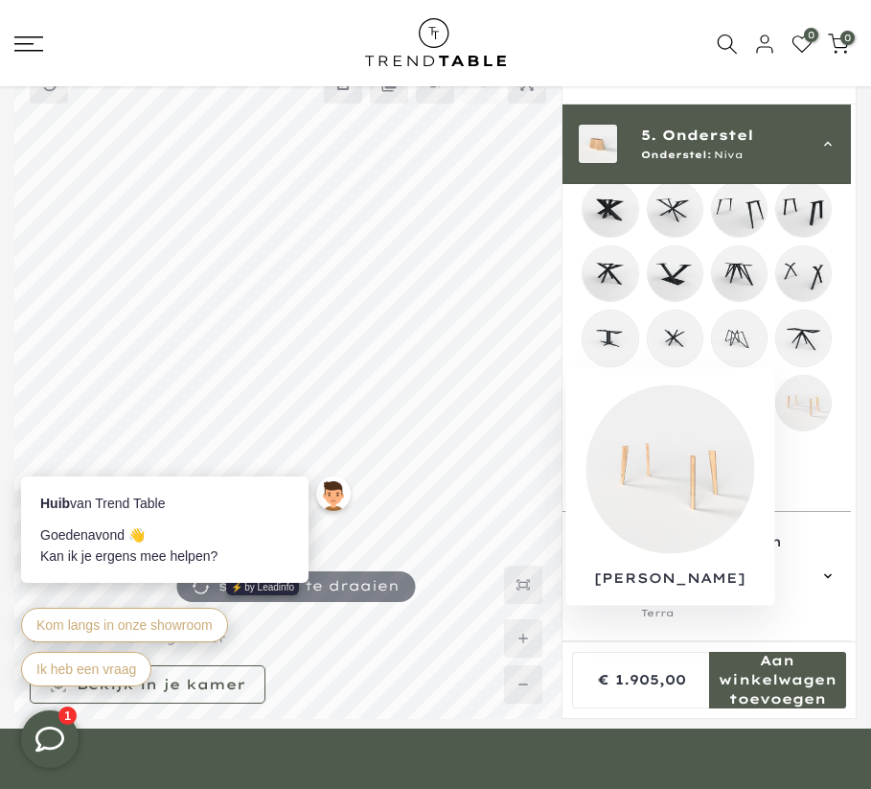
scroll to position [81, 0]
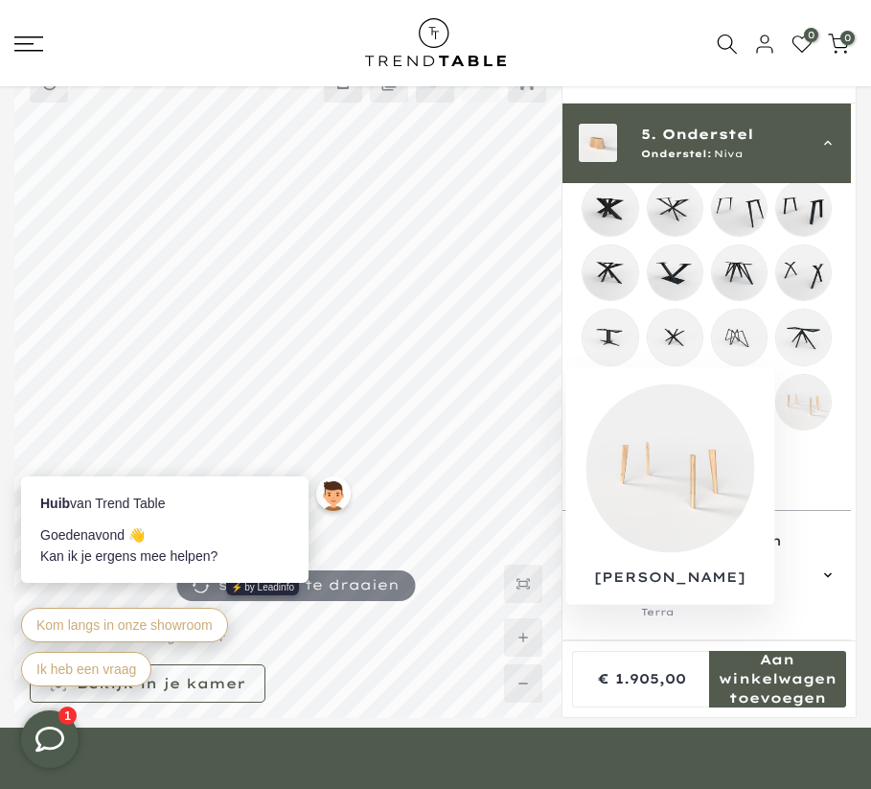
click at [818, 403] on mmq-loader at bounding box center [803, 402] width 55 height 55
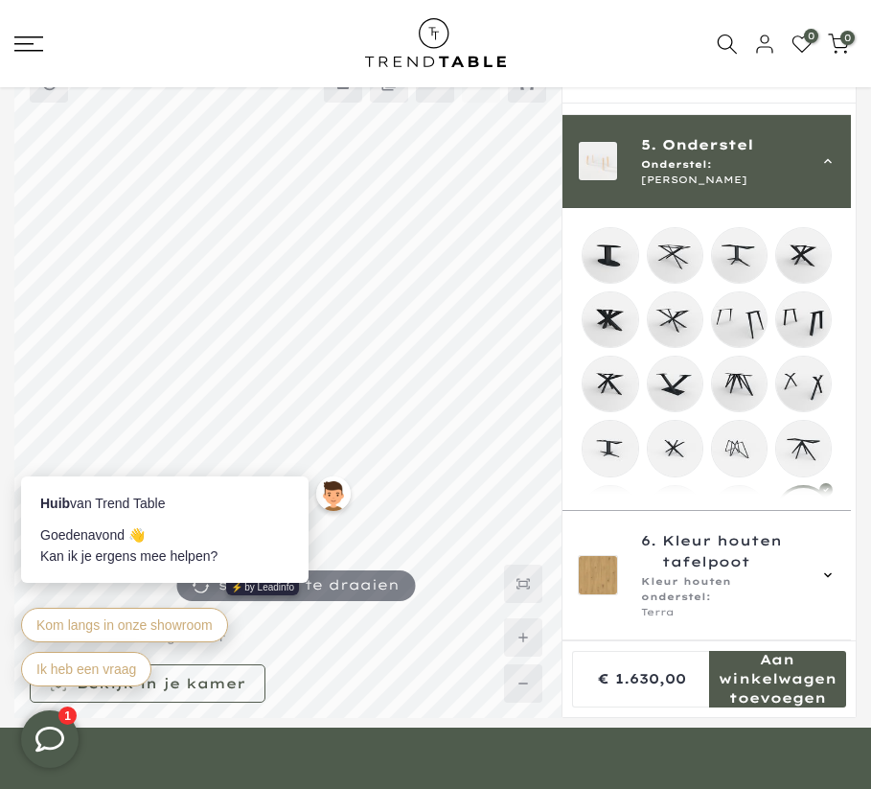
scroll to position [345, 0]
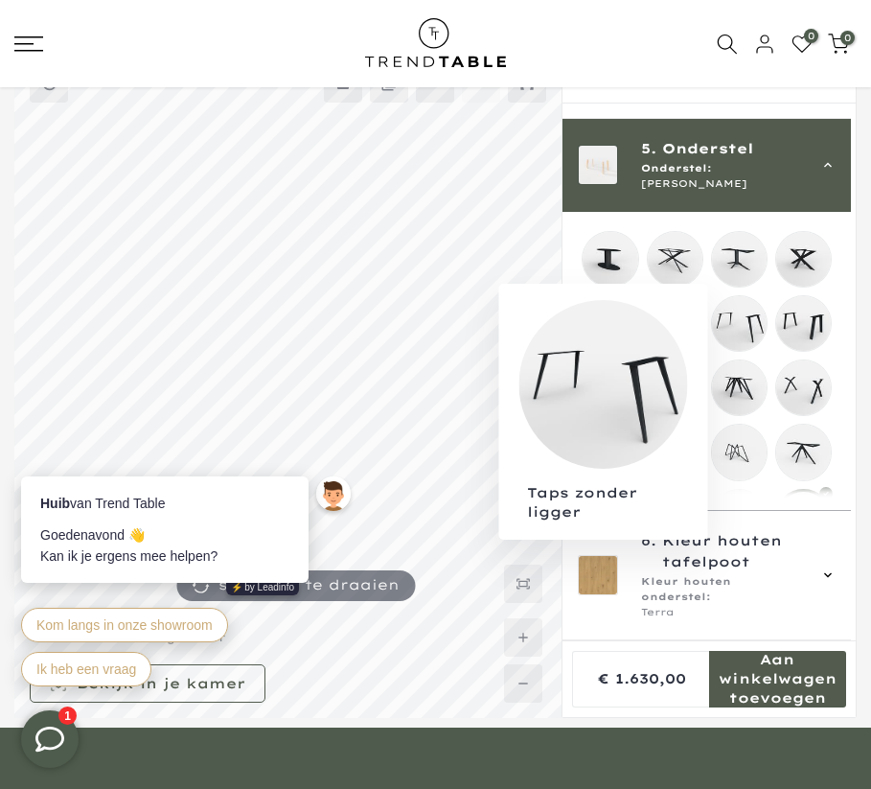
click at [740, 306] on mmq-loader at bounding box center [739, 323] width 55 height 55
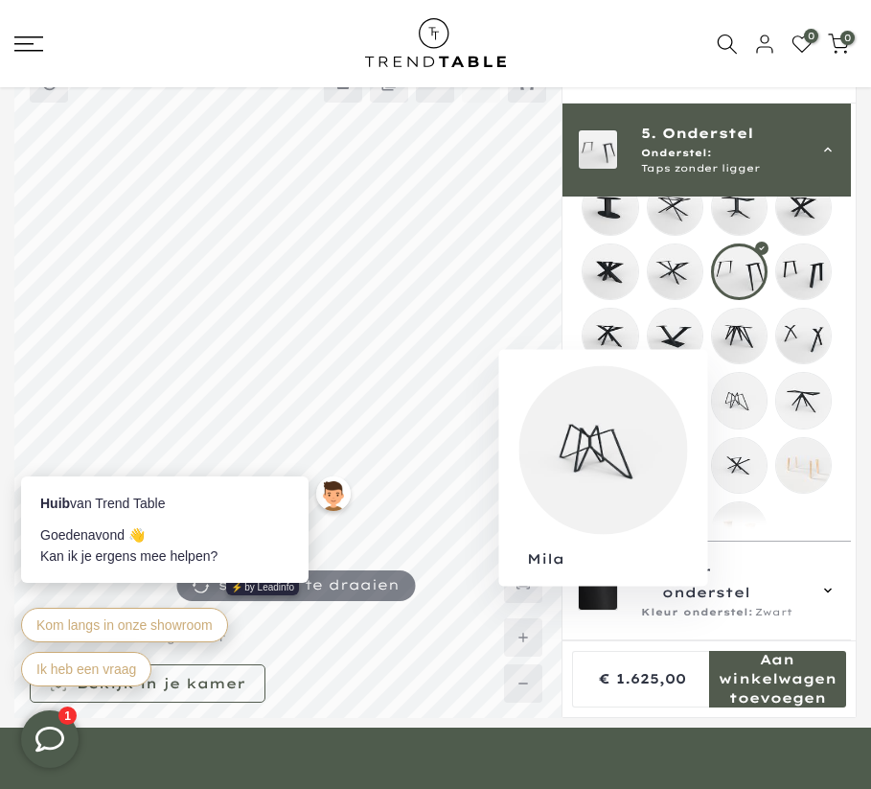
scroll to position [440, 0]
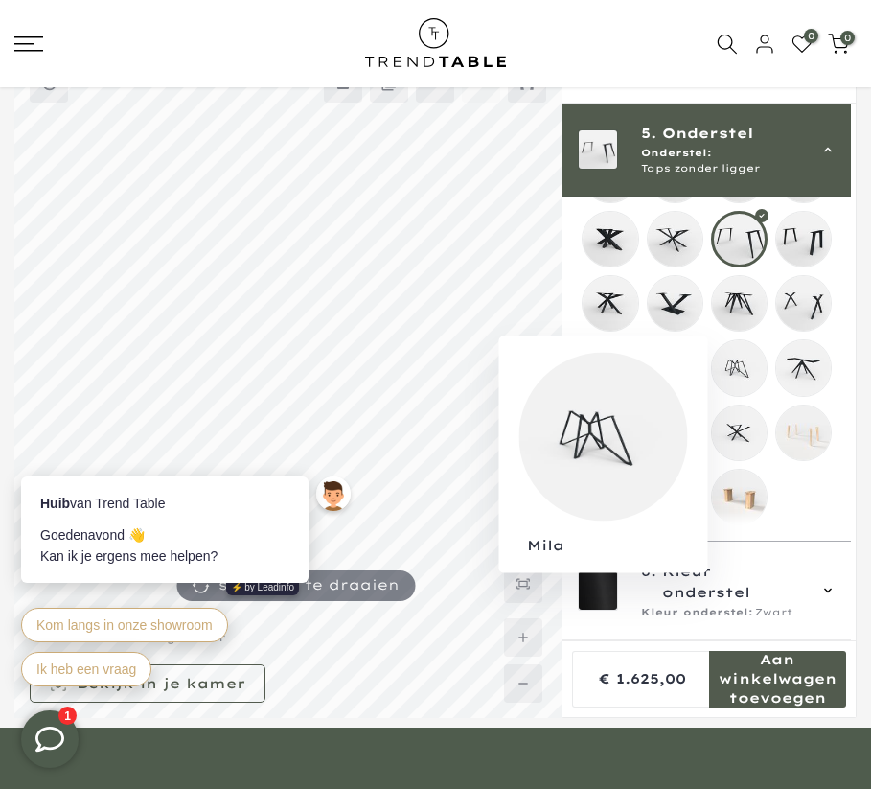
click at [746, 360] on mmq-loader at bounding box center [739, 367] width 55 height 55
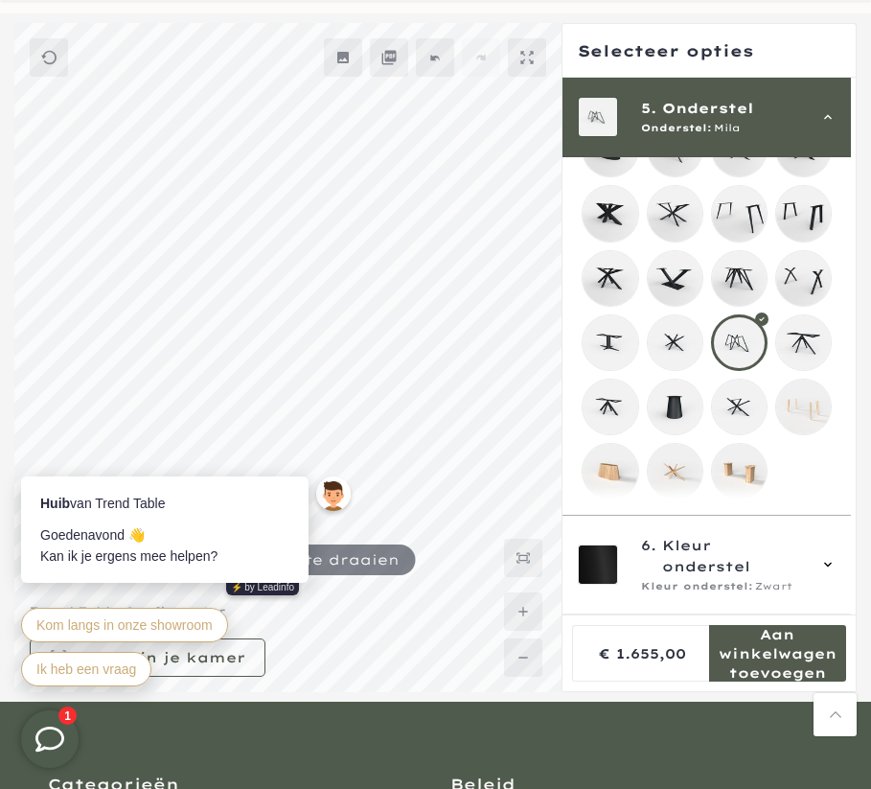
scroll to position [80, 0]
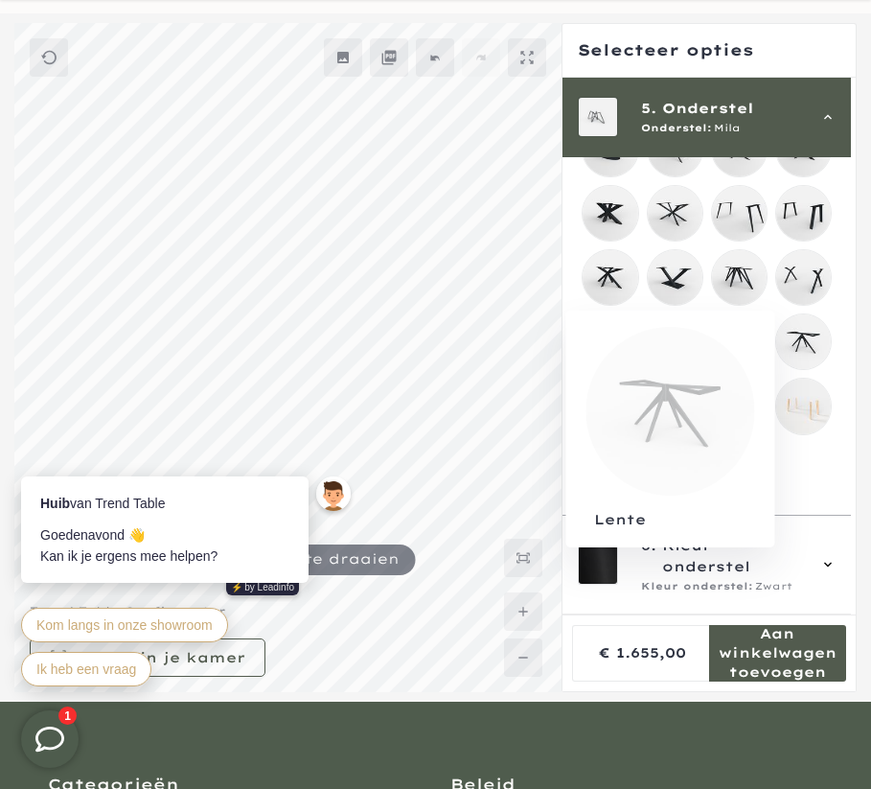
click at [804, 336] on mmq-loader at bounding box center [803, 341] width 55 height 55
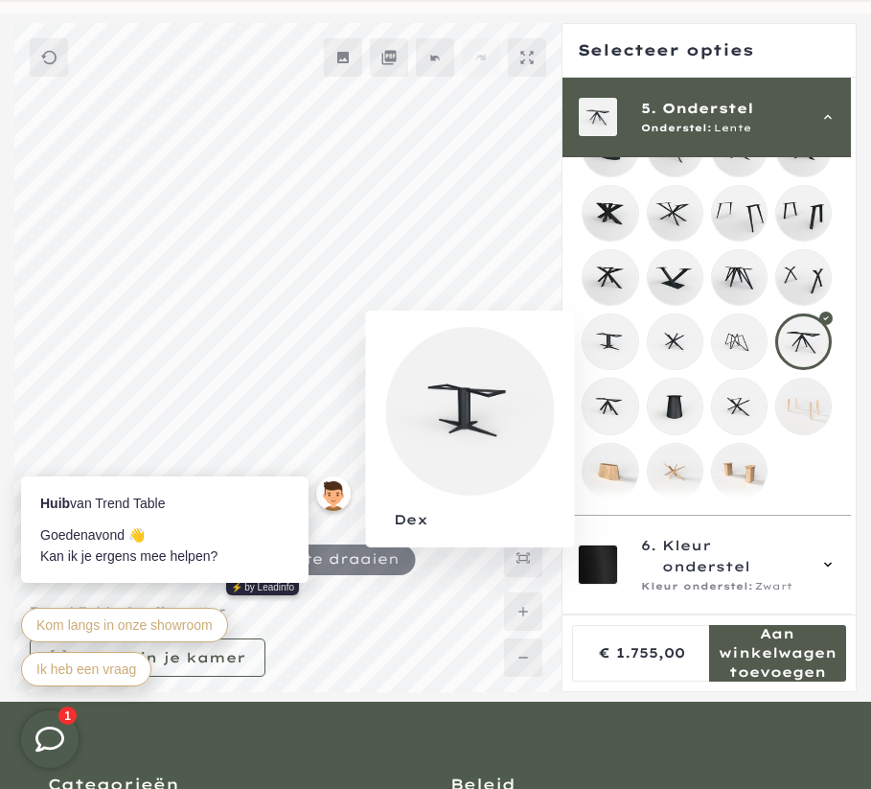
click at [629, 338] on mmq-loader at bounding box center [610, 341] width 55 height 55
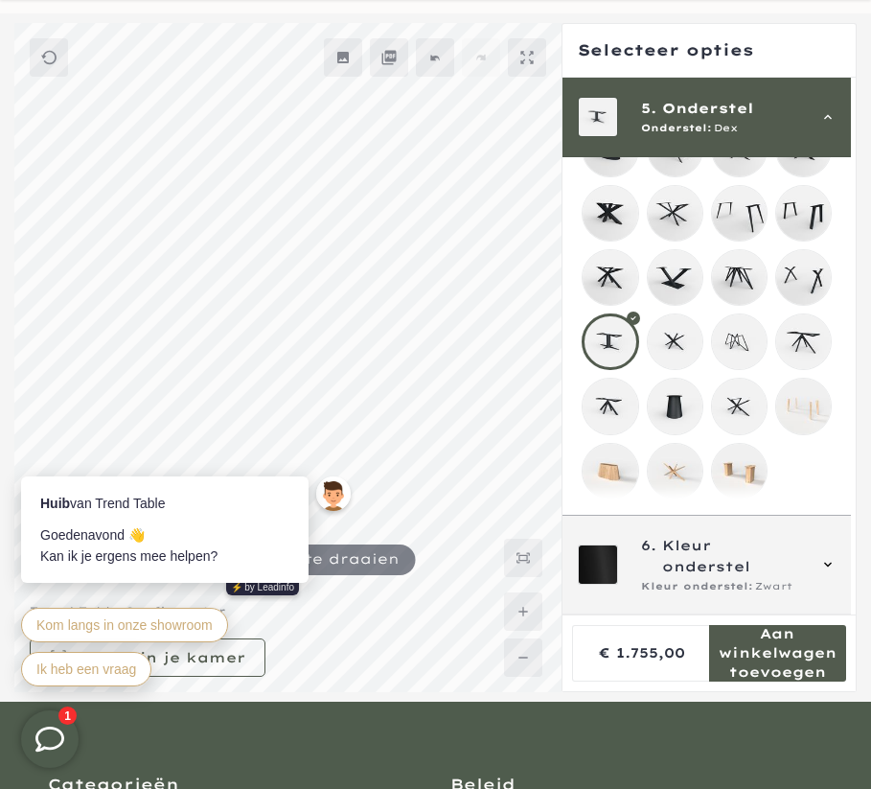
click at [805, 560] on span "6. Kleur onderstel" at bounding box center [723, 556] width 164 height 42
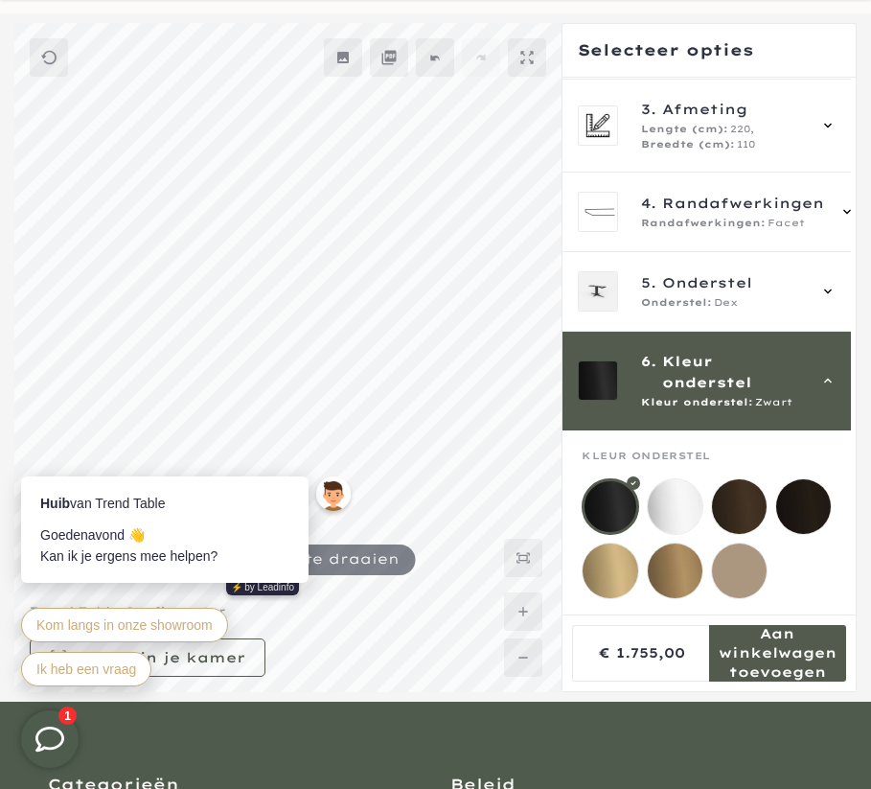
scroll to position [187, 0]
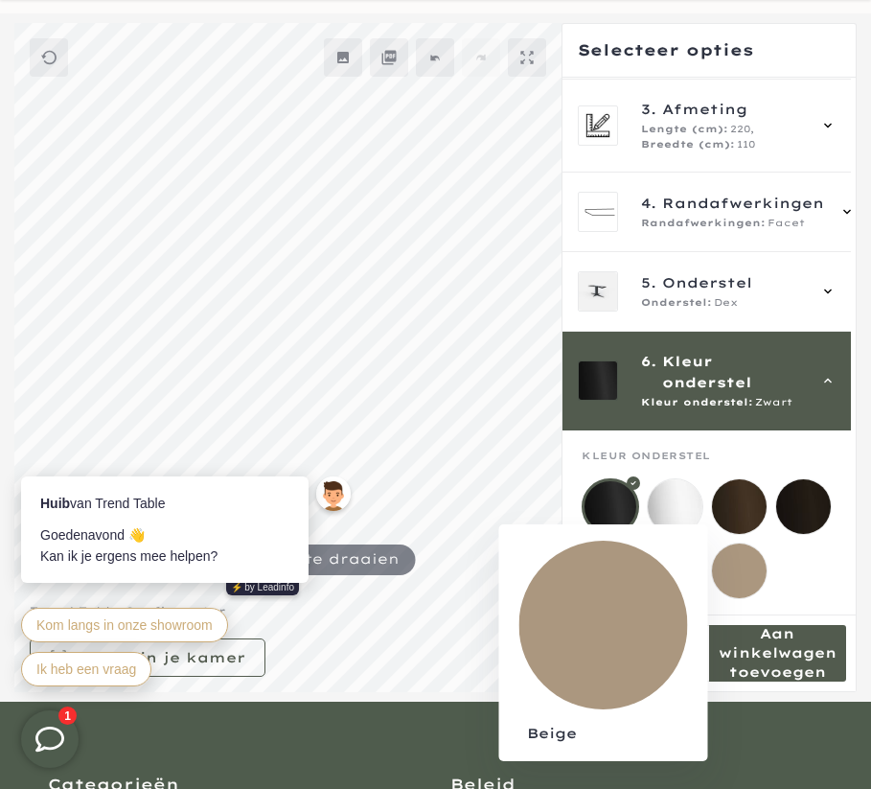
click at [739, 545] on mmq-loader at bounding box center [739, 570] width 55 height 55
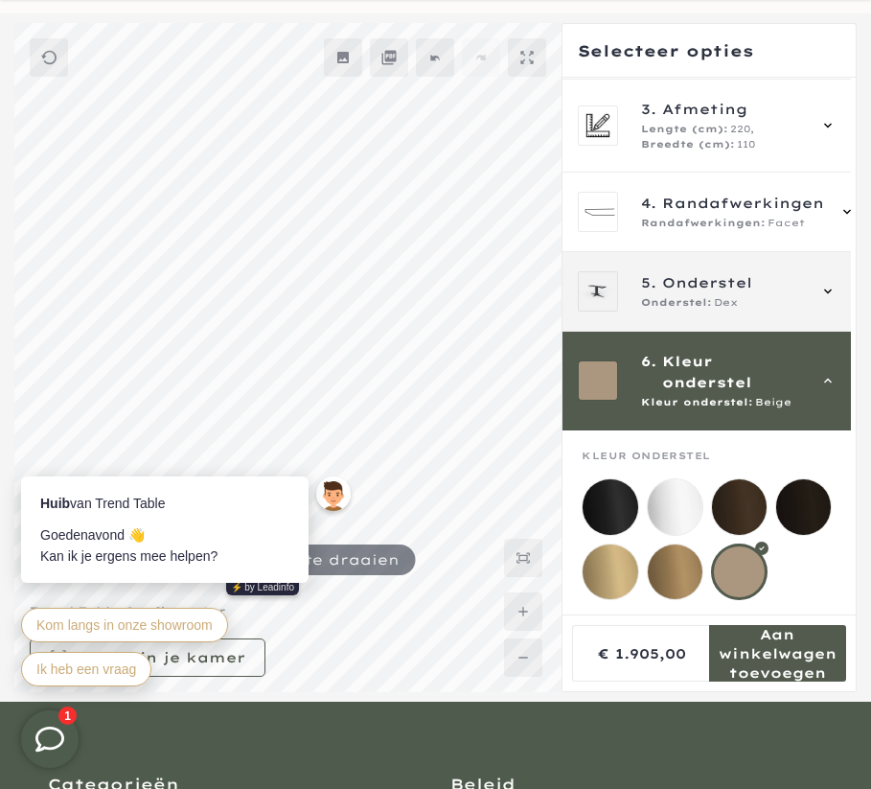
scroll to position [84, 0]
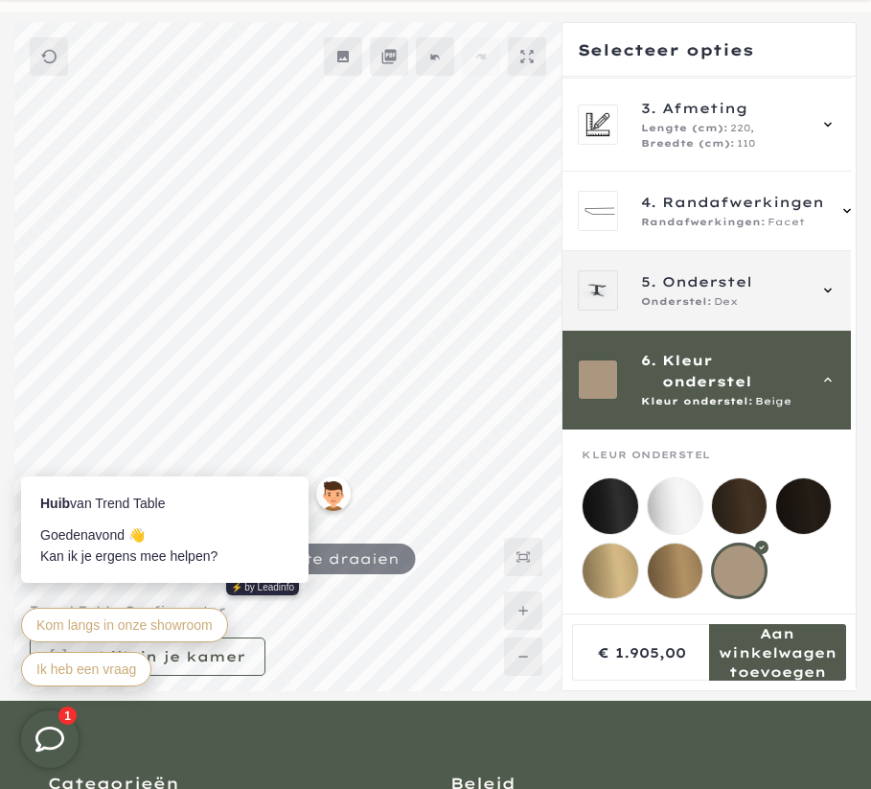
click at [744, 314] on div "5. Onderstel Onderstel: Dex" at bounding box center [706, 291] width 288 height 80
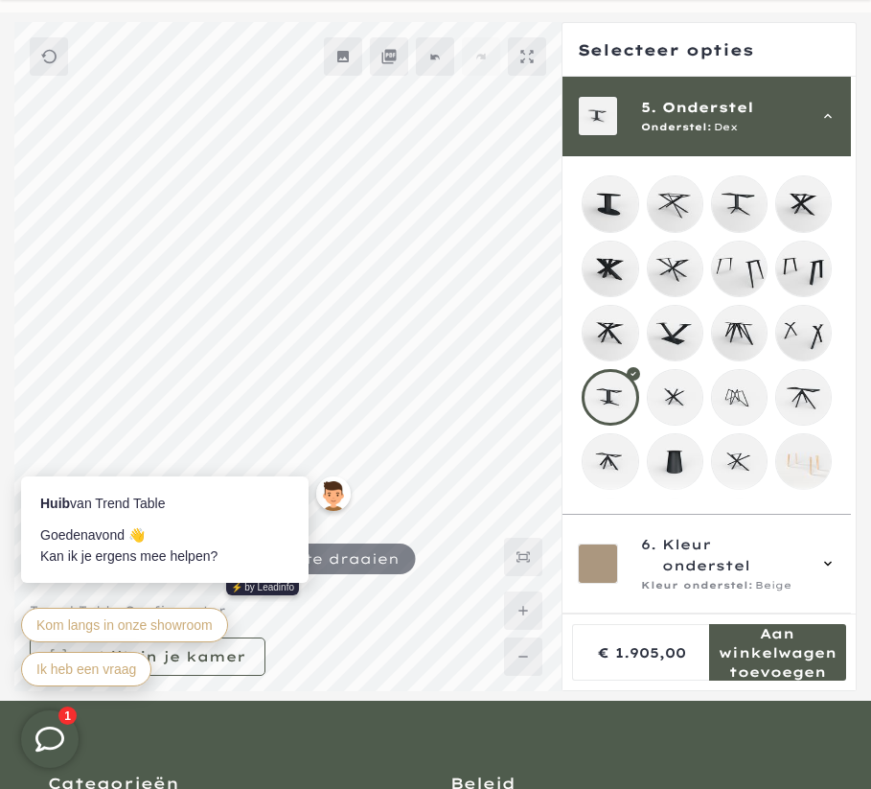
scroll to position [426, 0]
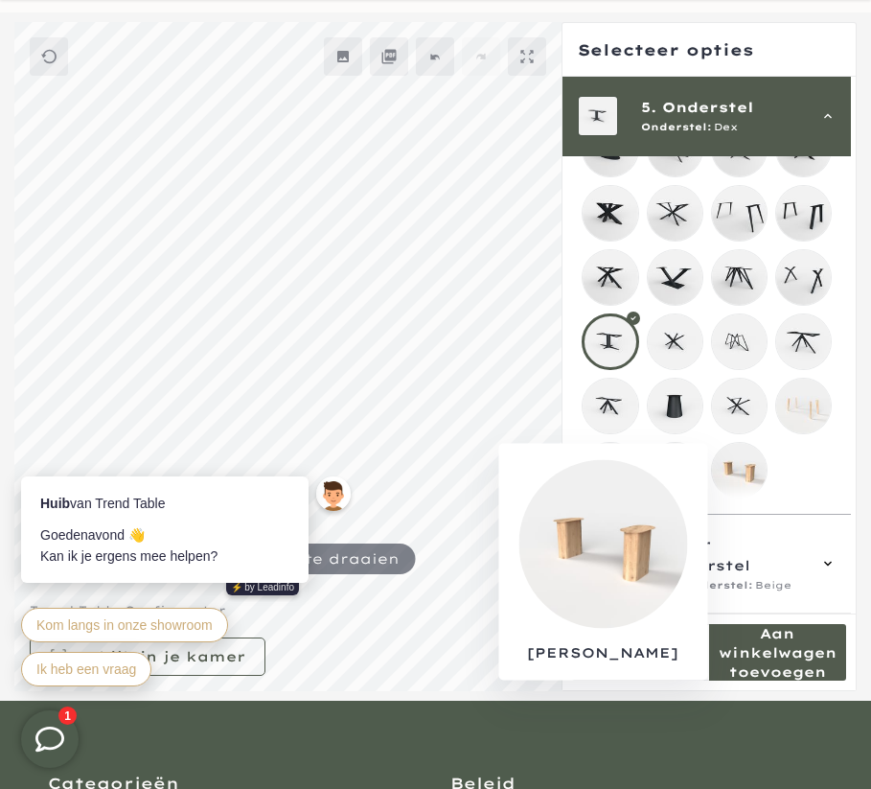
click at [742, 464] on mmq-loader at bounding box center [739, 470] width 55 height 55
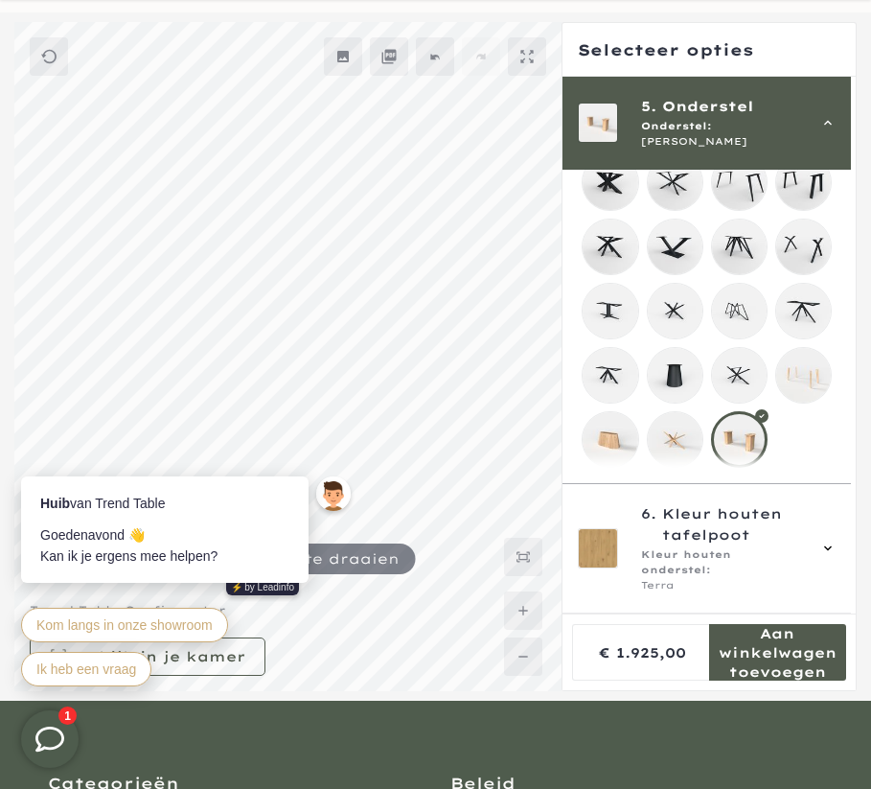
scroll to position [460, 0]
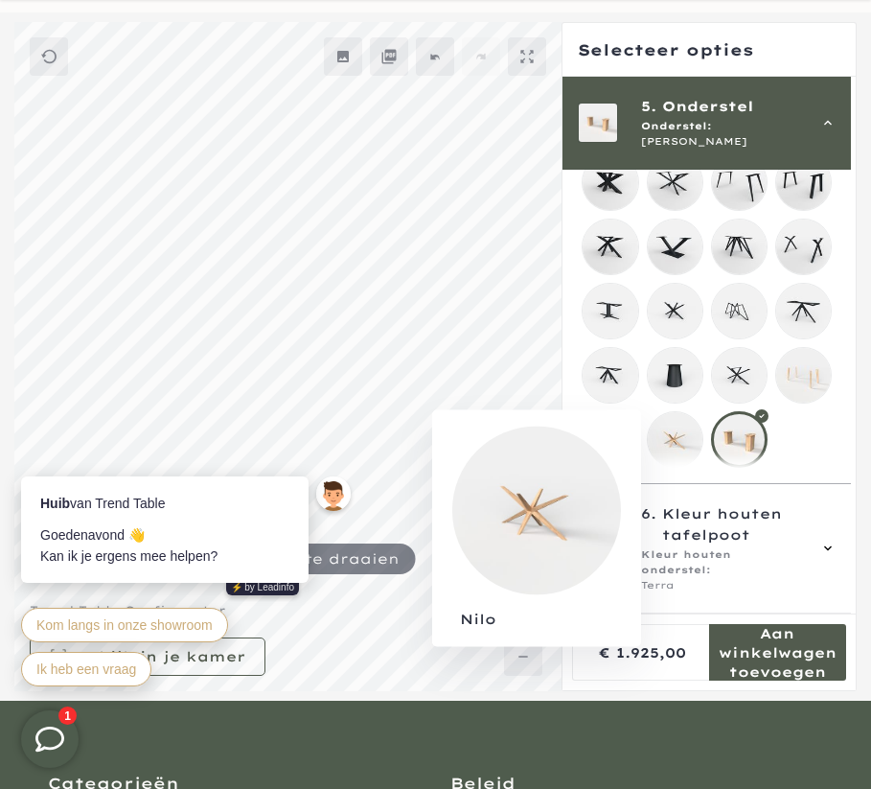
click at [688, 441] on mmq-loader at bounding box center [675, 439] width 55 height 55
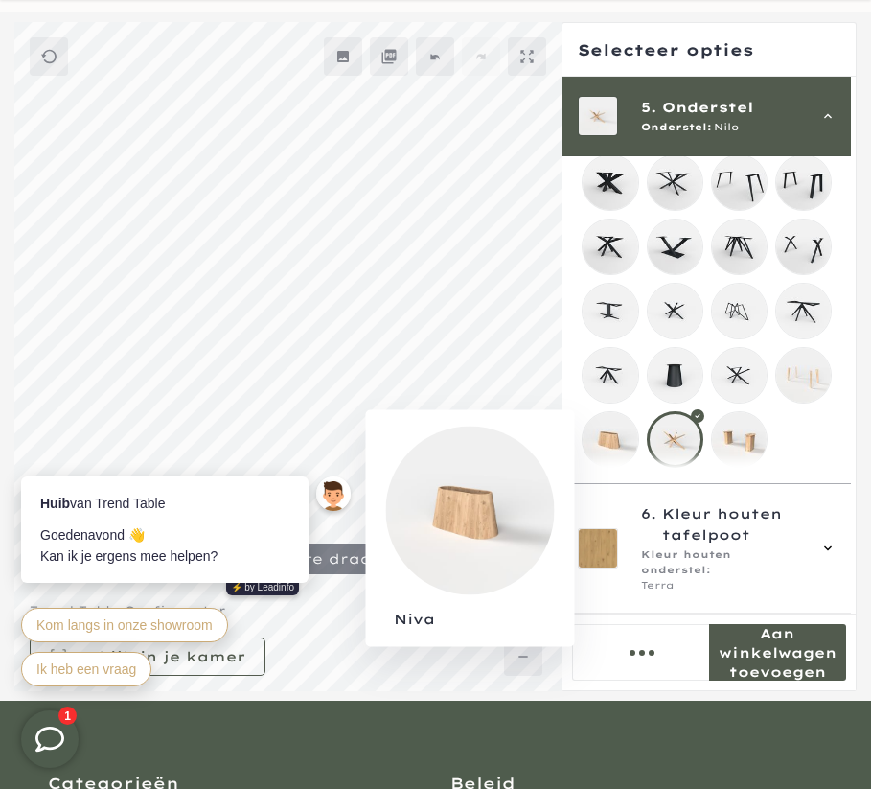
click at [627, 439] on mmq-loader at bounding box center [610, 439] width 55 height 55
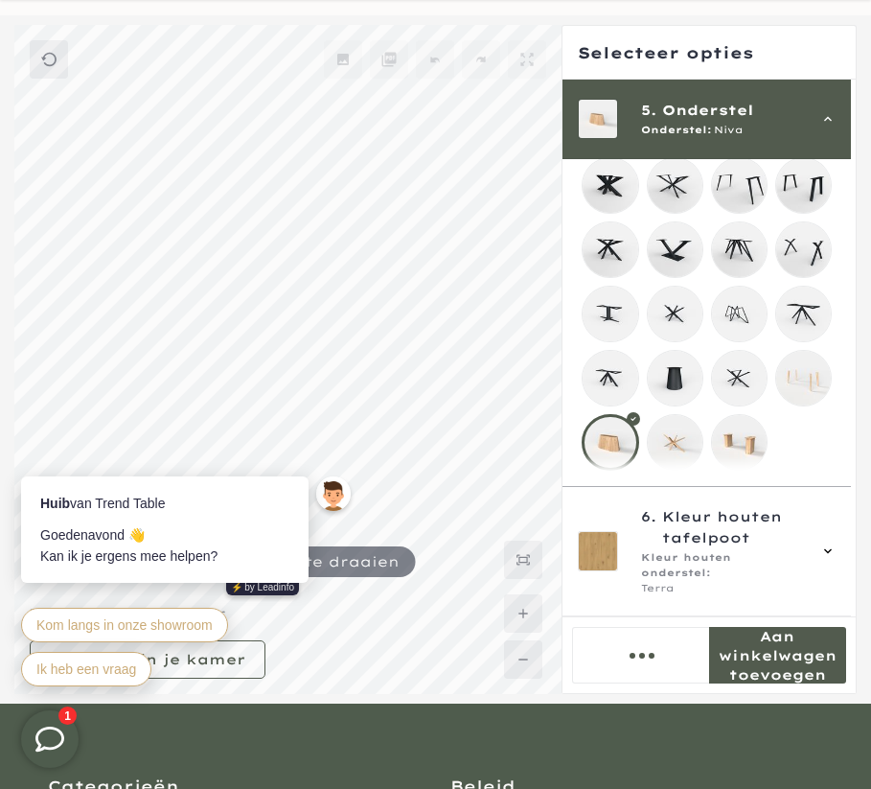
scroll to position [80, 0]
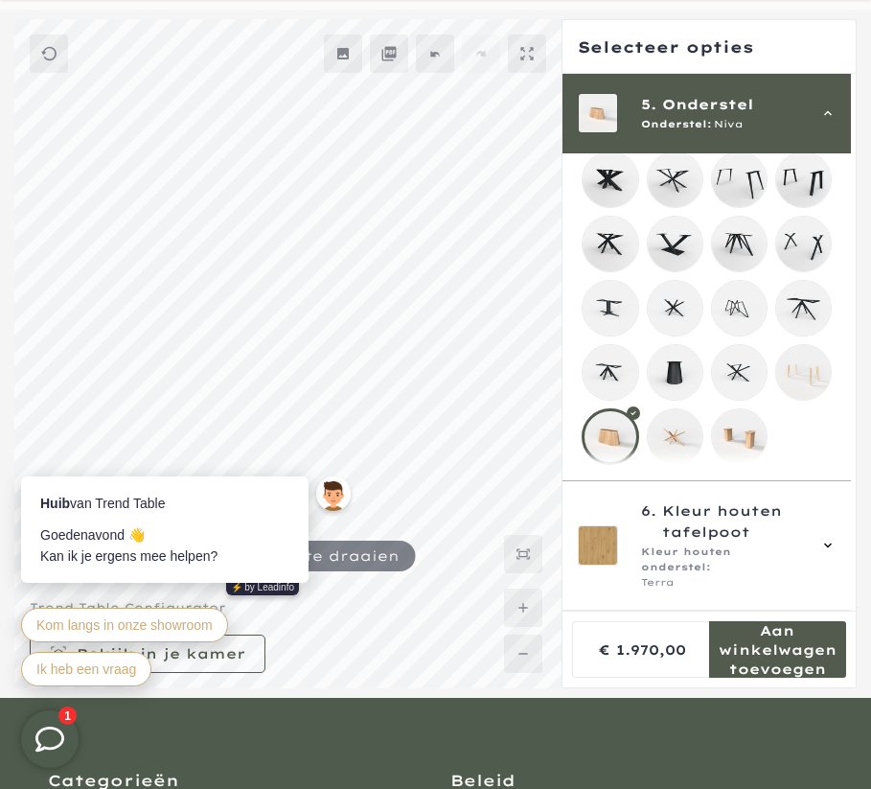
scroll to position [87, 0]
